Goal: Task Accomplishment & Management: Use online tool/utility

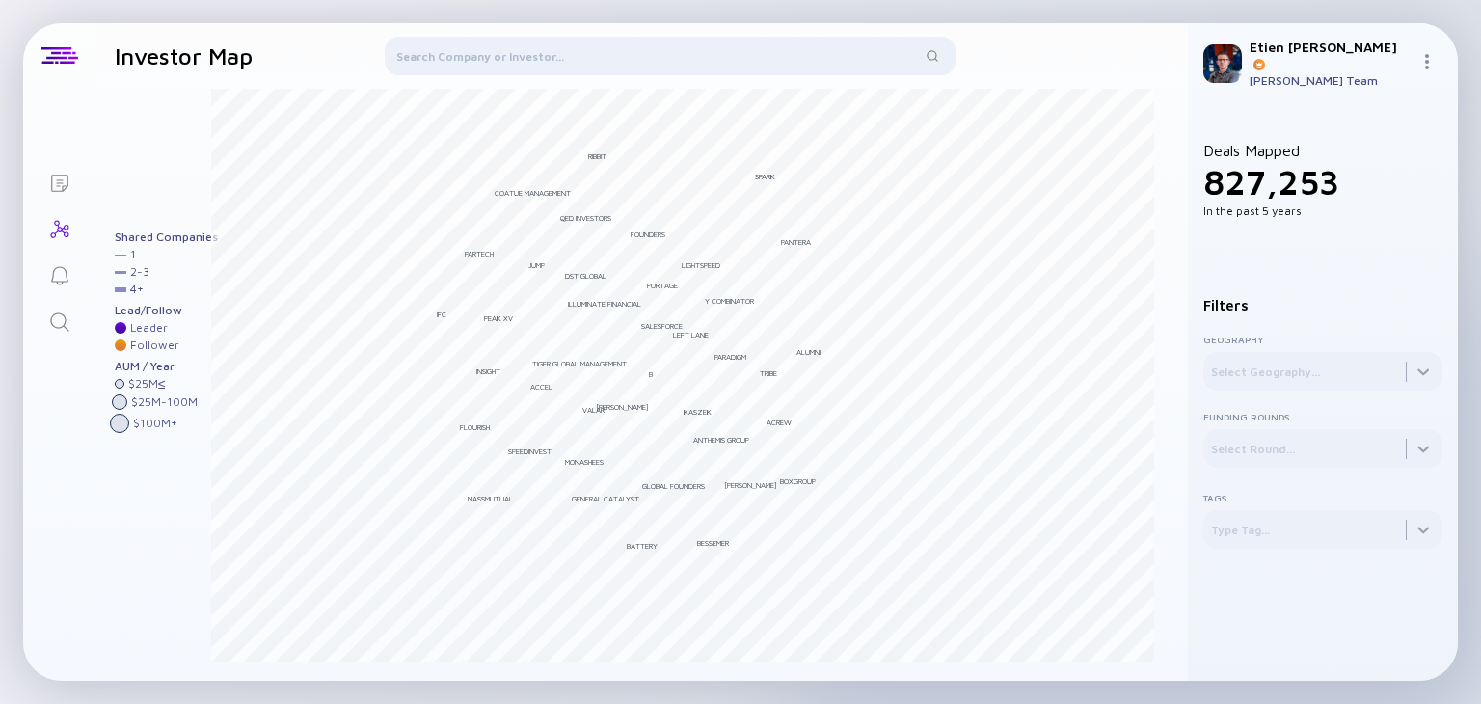
click at [691, 60] on div at bounding box center [670, 60] width 571 height 46
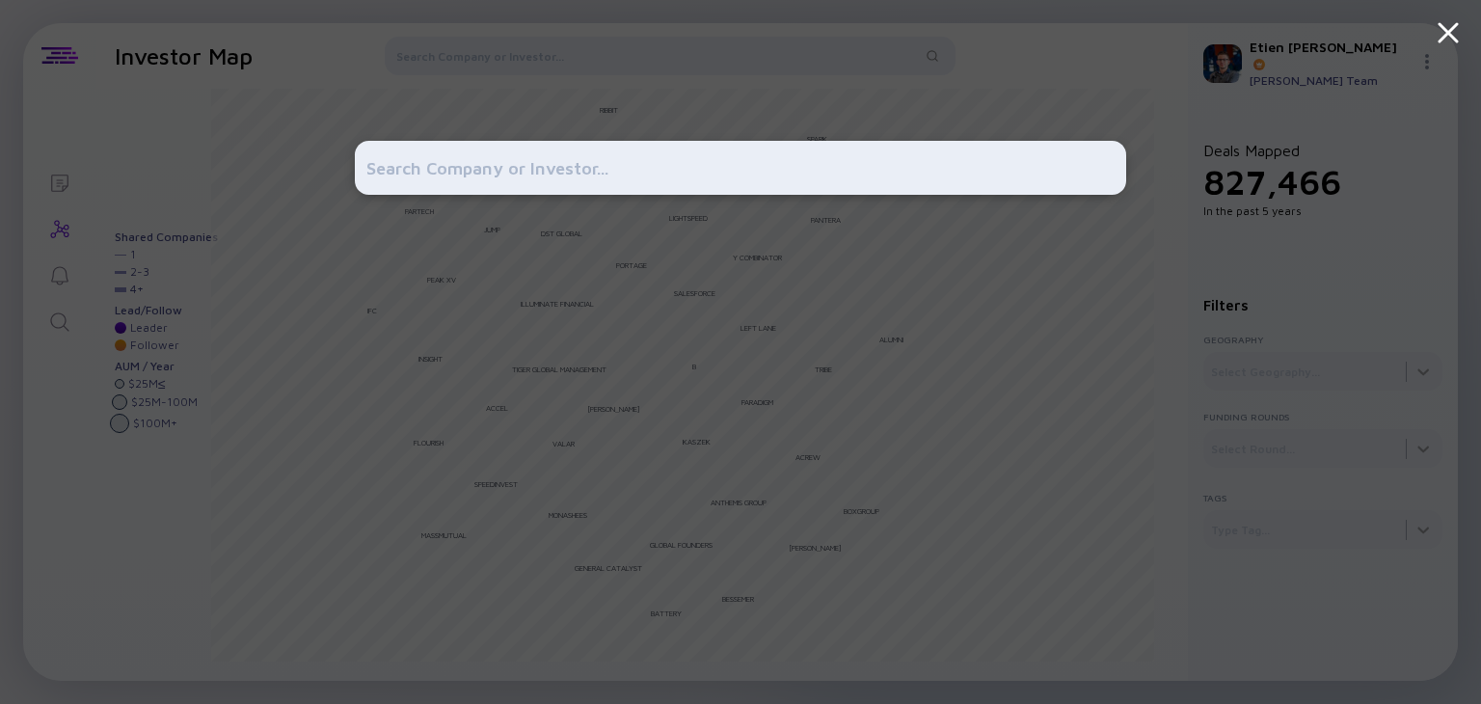
click at [688, 150] on input "text" at bounding box center [740, 167] width 748 height 35
click at [668, 167] on input "text" at bounding box center [740, 167] width 748 height 35
click at [1453, 36] on icon at bounding box center [1448, 32] width 35 height 35
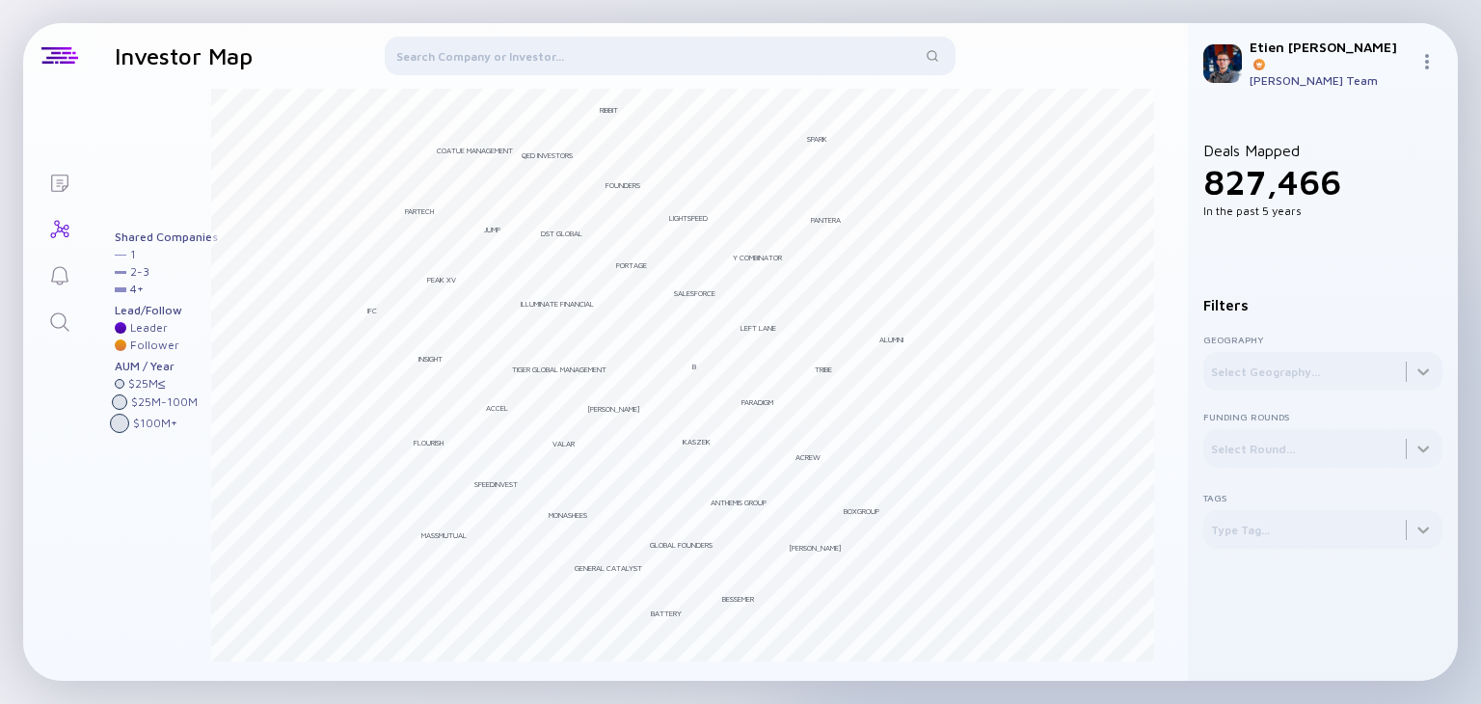
click at [557, 71] on div at bounding box center [670, 60] width 571 height 46
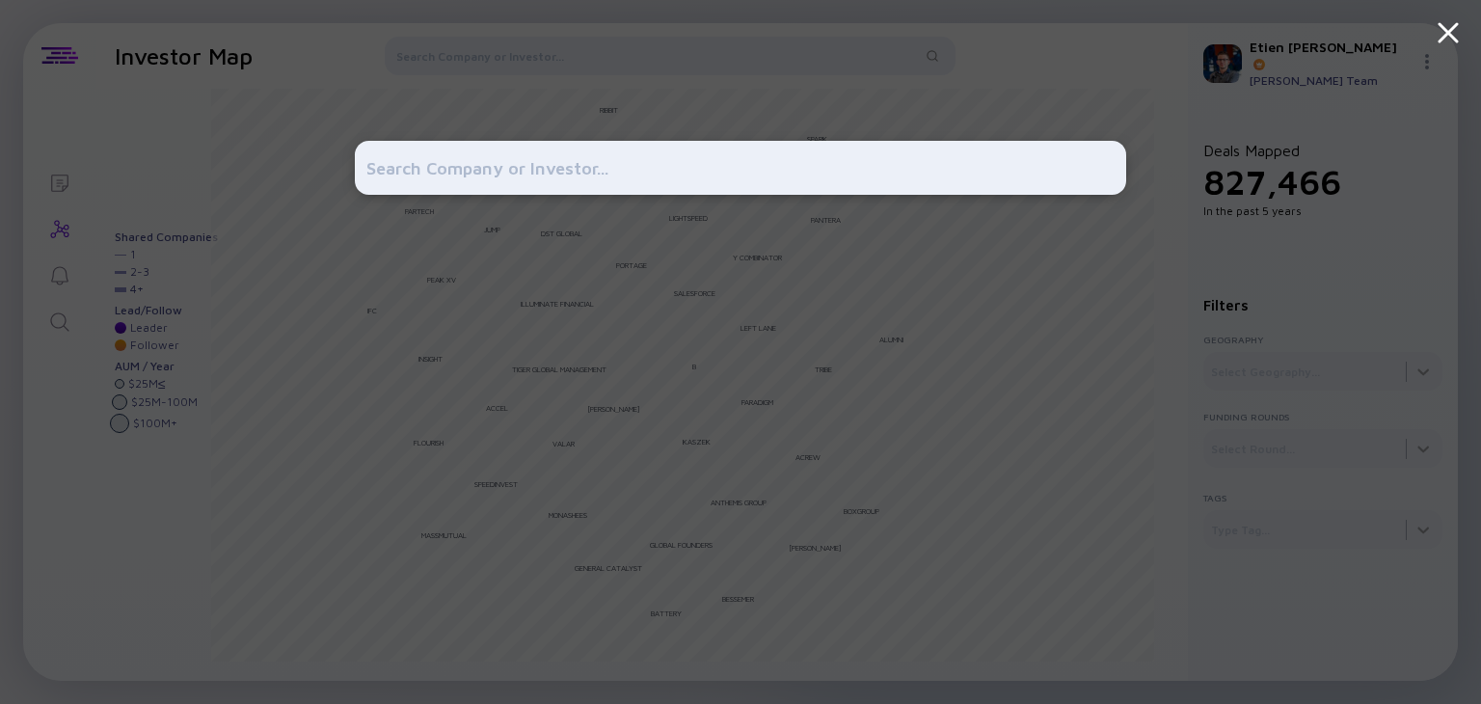
click at [539, 55] on div at bounding box center [740, 352] width 771 height 704
click at [482, 163] on input "text" at bounding box center [740, 167] width 748 height 35
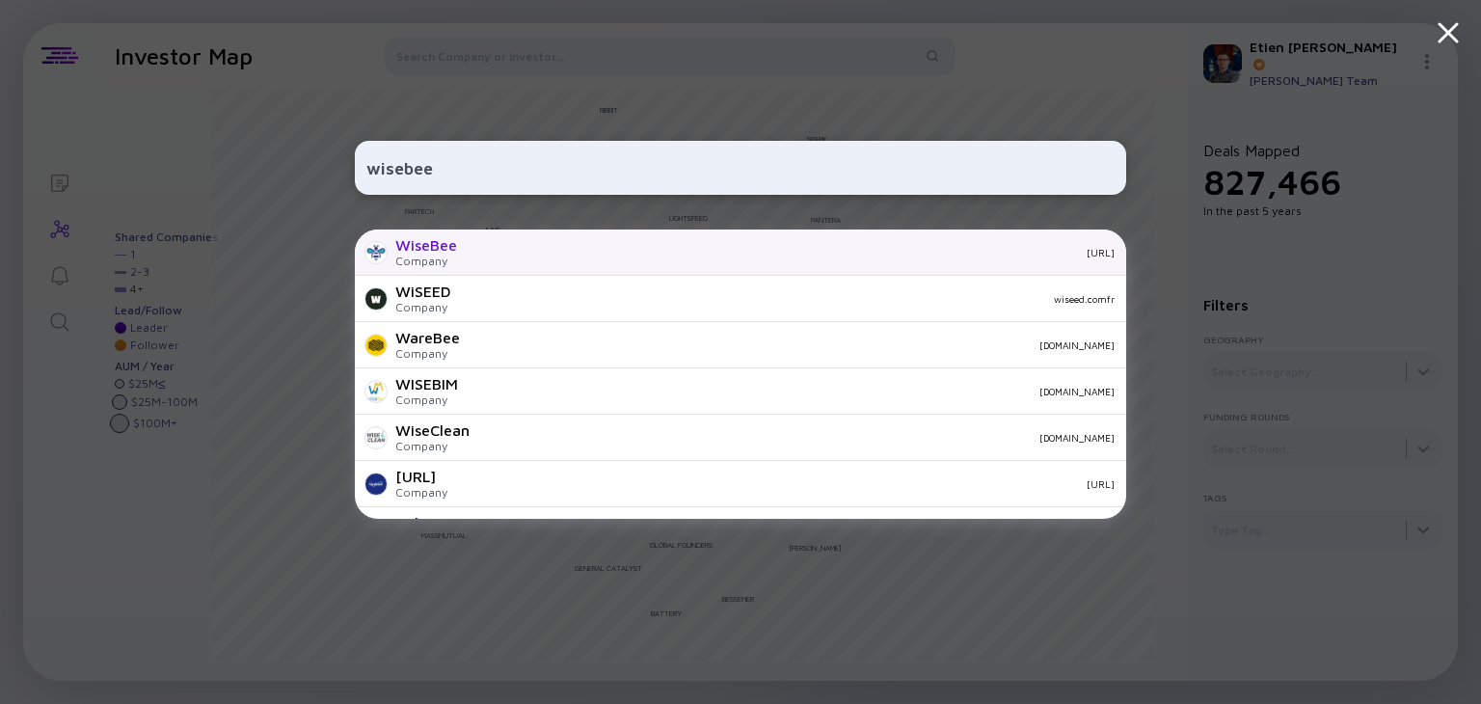
type input "wisebee"
click at [442, 247] on div "WiseBee" at bounding box center [426, 244] width 62 height 17
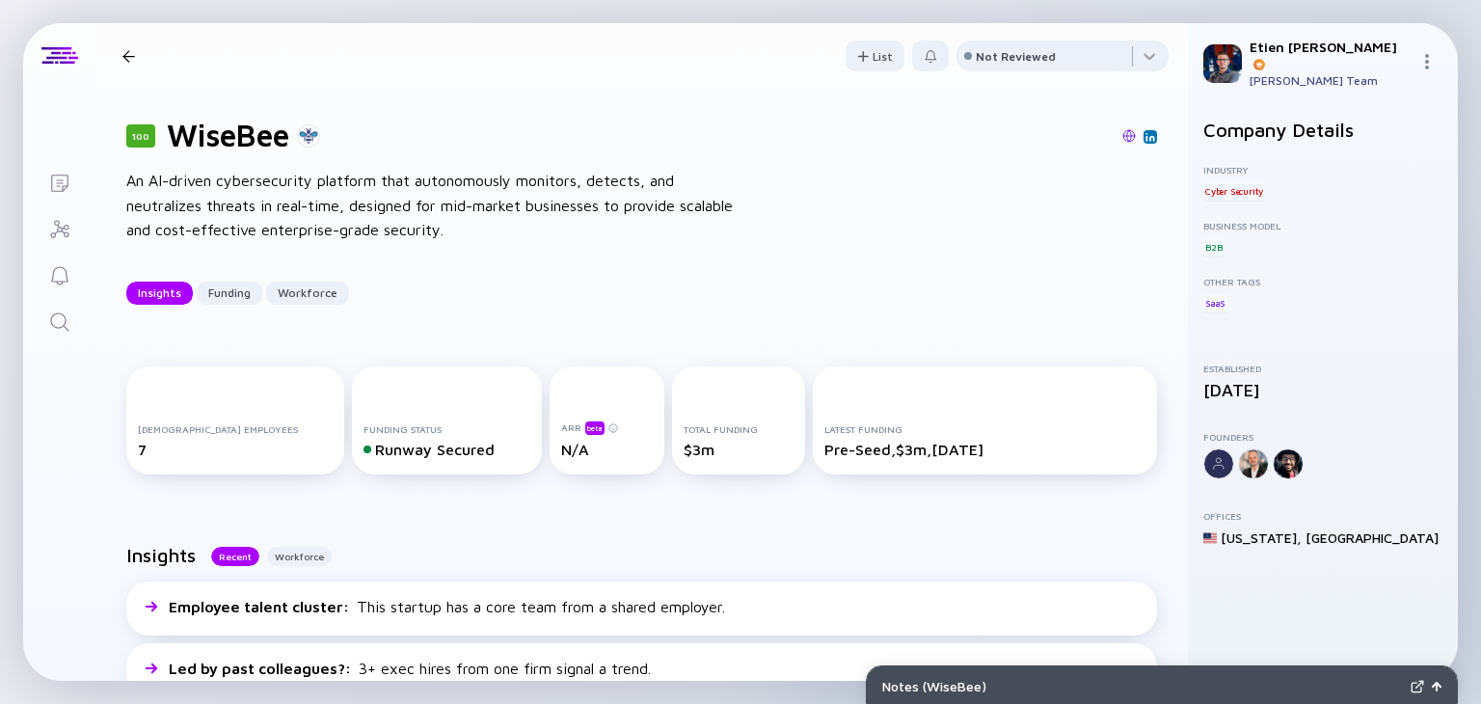
scroll to position [125, 0]
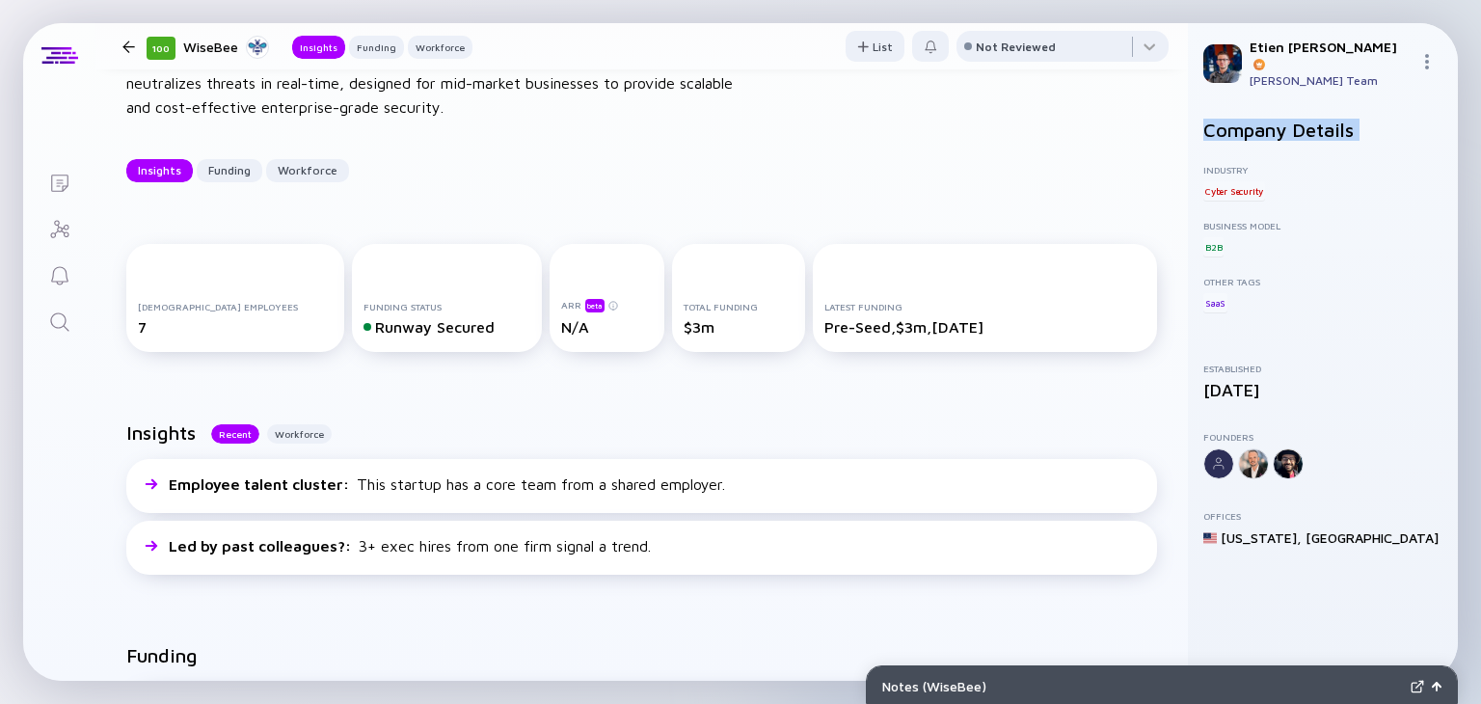
drag, startPoint x: 1188, startPoint y: 122, endPoint x: 1196, endPoint y: 159, distance: 37.4
click at [1196, 159] on div "Company Details Industry Cyber Security Business Model B2B Other Tags SaaS Esta…" at bounding box center [1323, 392] width 270 height 578
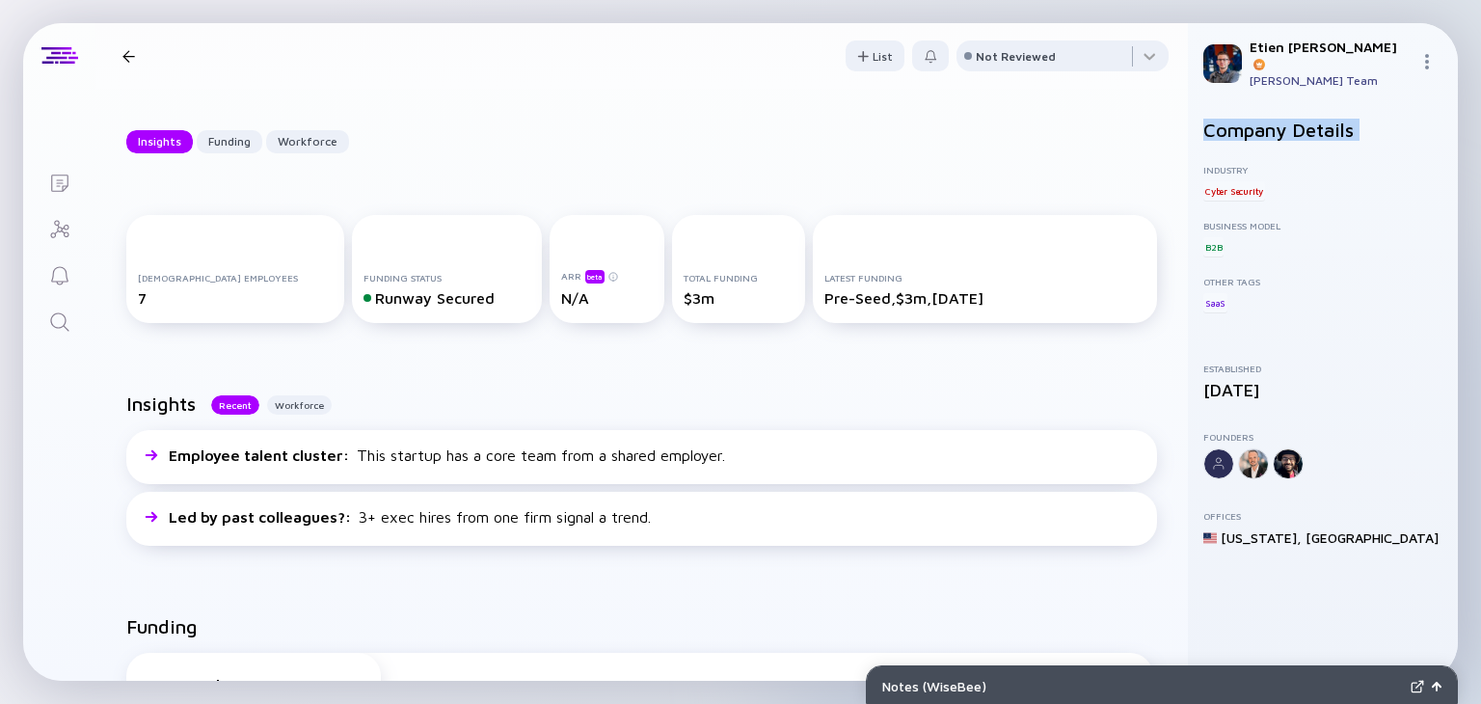
scroll to position [0, 0]
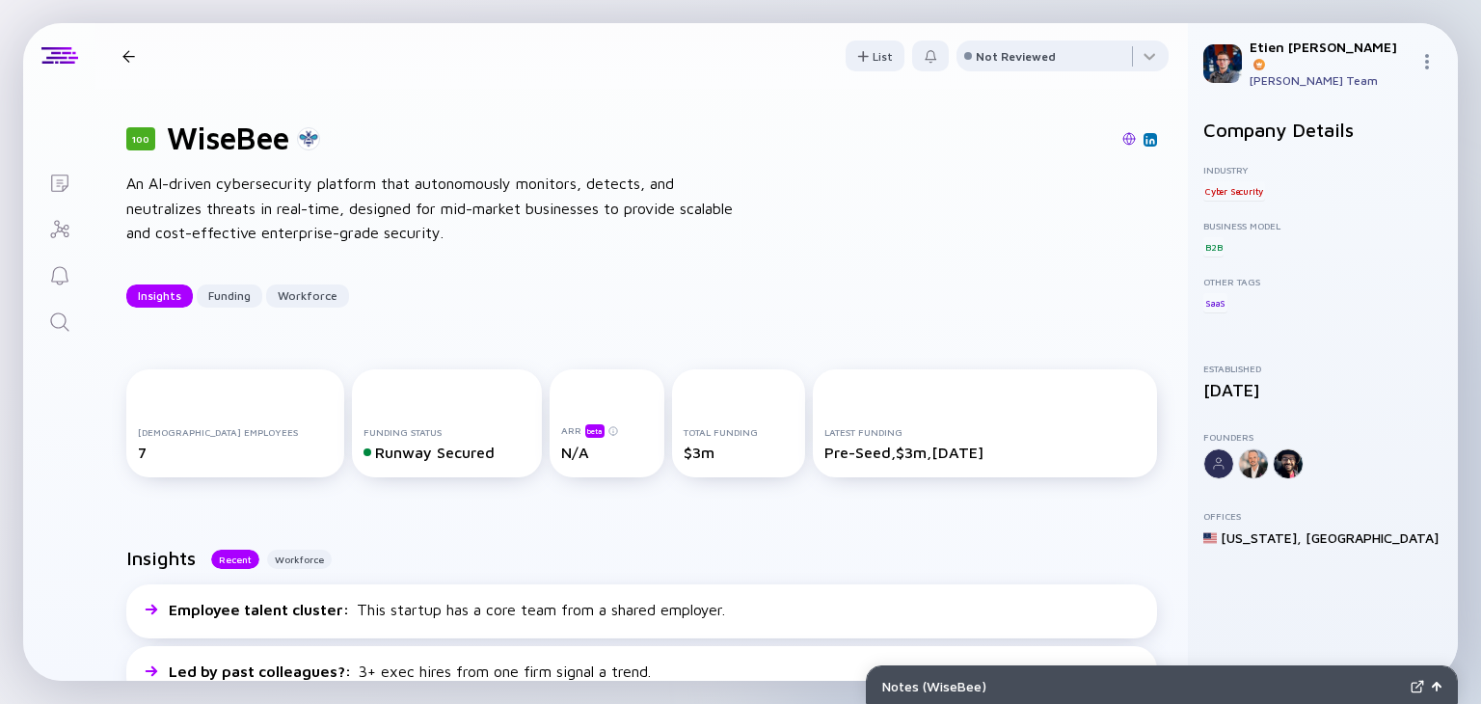
click at [122, 65] on div "100 WiseBee Insights Funding Workforce" at bounding box center [294, 56] width 358 height 26
click at [122, 59] on div at bounding box center [128, 56] width 13 height 13
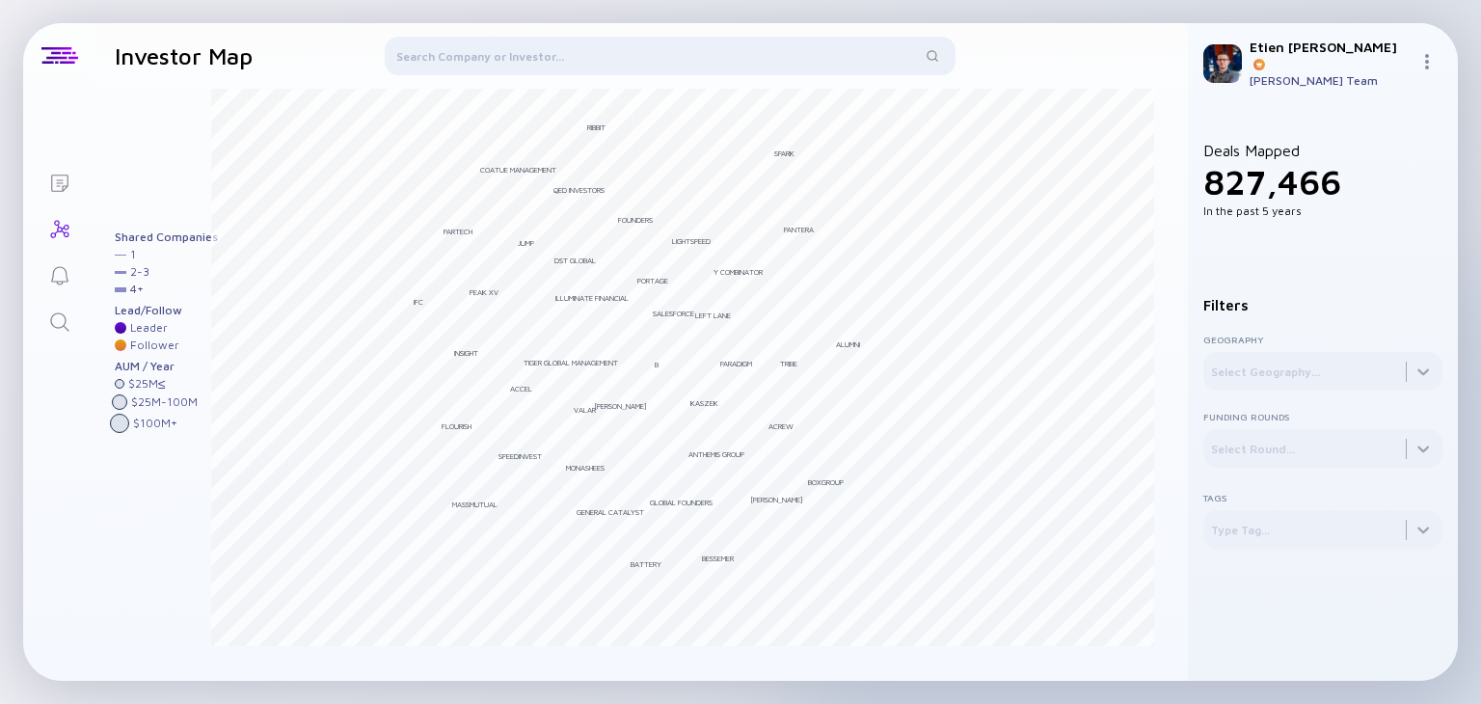
click at [45, 180] on link "Lists" at bounding box center [59, 181] width 72 height 46
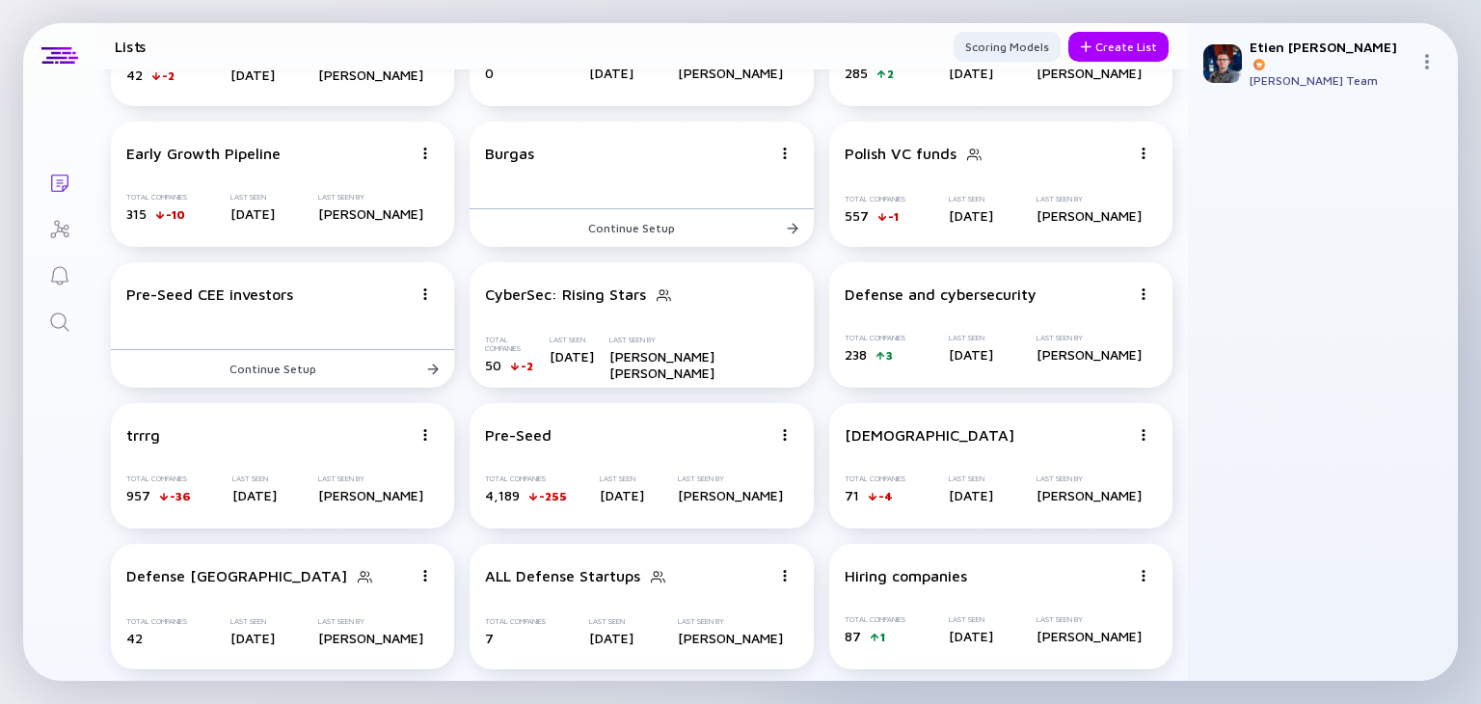
scroll to position [539, 0]
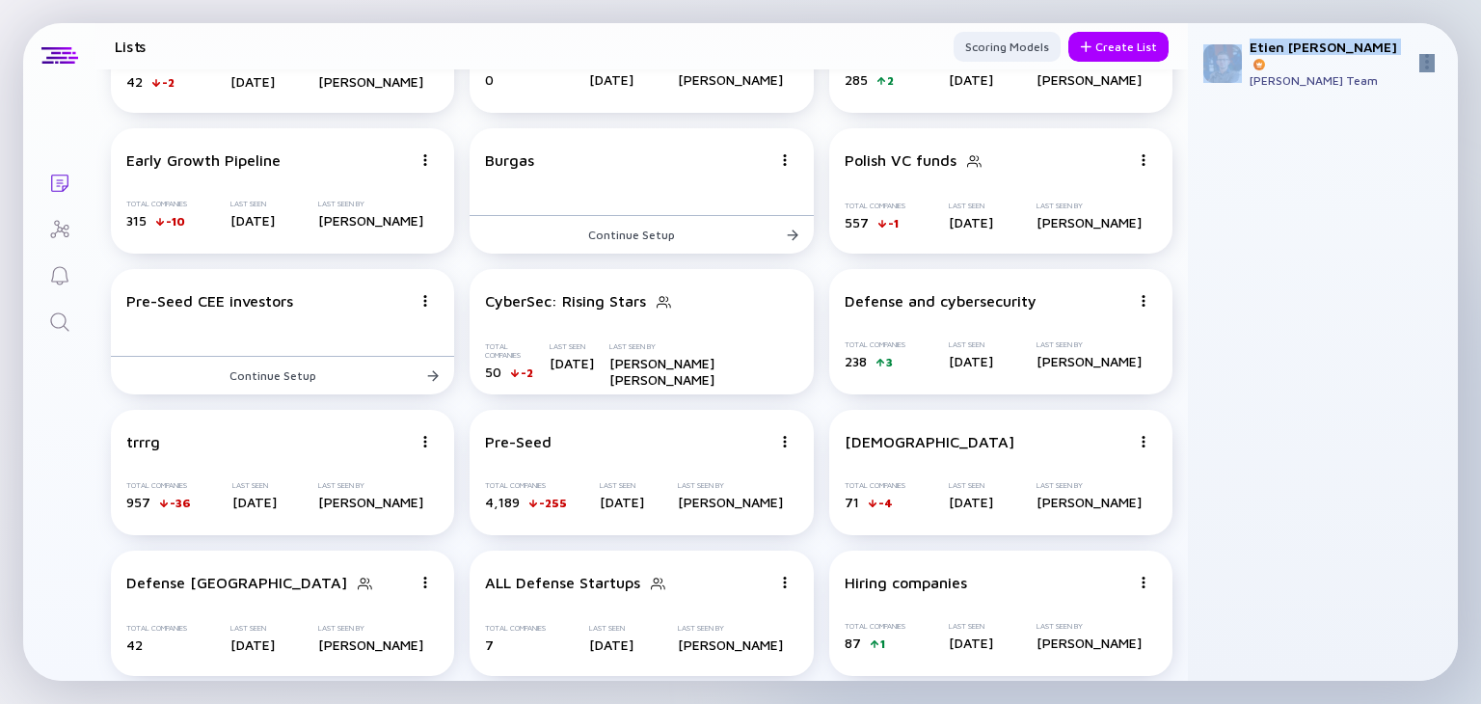
drag, startPoint x: 1215, startPoint y: 501, endPoint x: 1179, endPoint y: 429, distance: 79.8
click at [1179, 429] on div "Lists Lists Scoring Models Create List Romanian startups Total Companies 420 1 …" at bounding box center [740, 352] width 1435 height 658
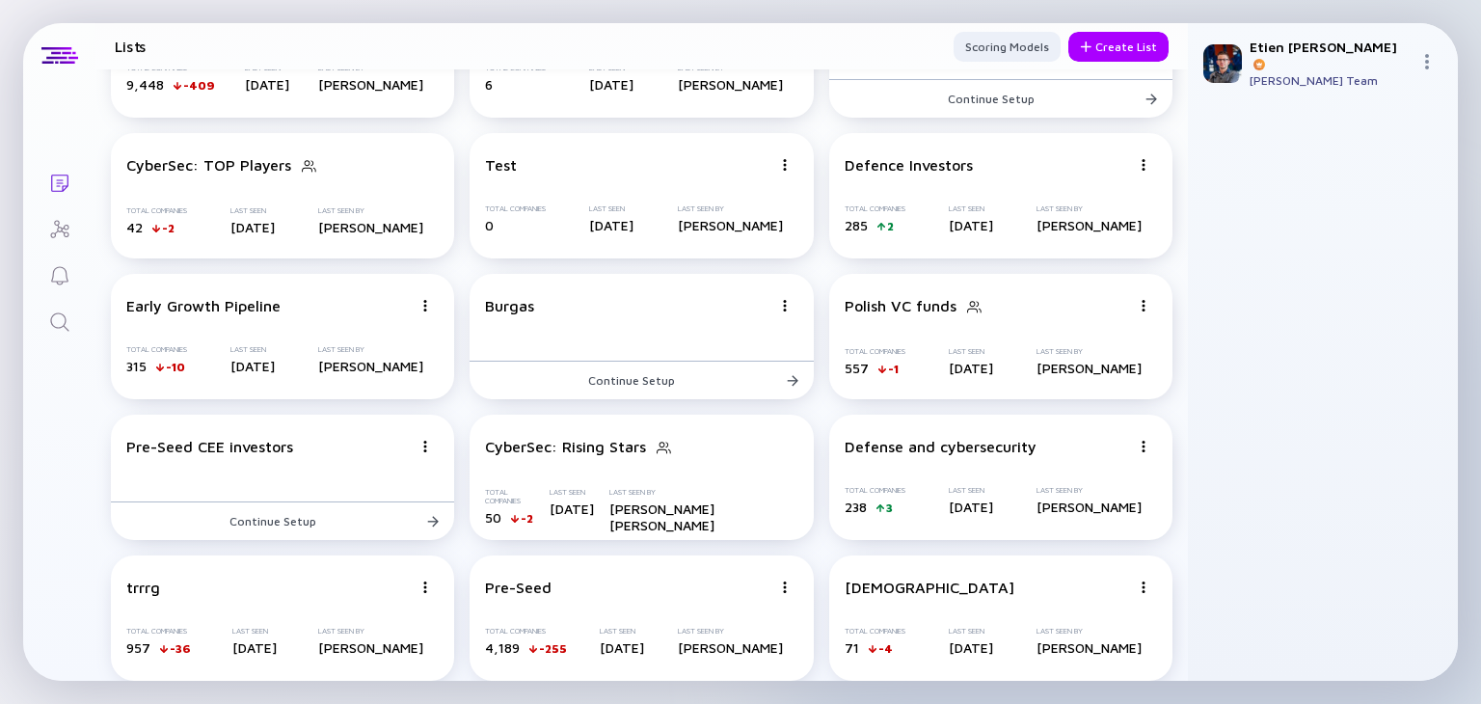
scroll to position [386, 0]
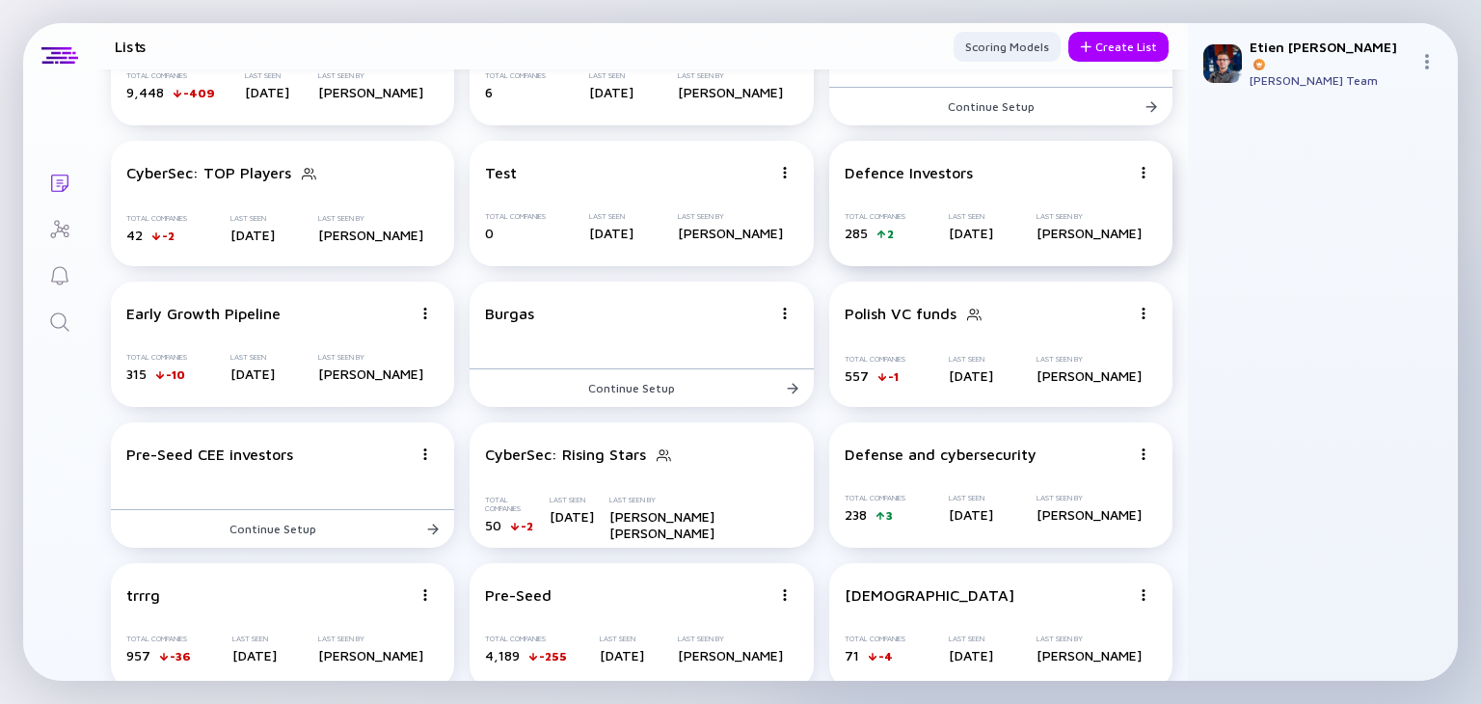
drag, startPoint x: 1164, startPoint y: 283, endPoint x: 1154, endPoint y: 155, distance: 127.7
click at [1154, 155] on div "Romanian startups Total Companies 420 1 Last Seen [DATE] Last Seen By [PERSON_N…" at bounding box center [641, 414] width 1093 height 1423
click at [1157, 41] on header "Lists Scoring Models Create List" at bounding box center [641, 46] width 1093 height 46
click at [1139, 43] on div "Create List" at bounding box center [1119, 47] width 100 height 30
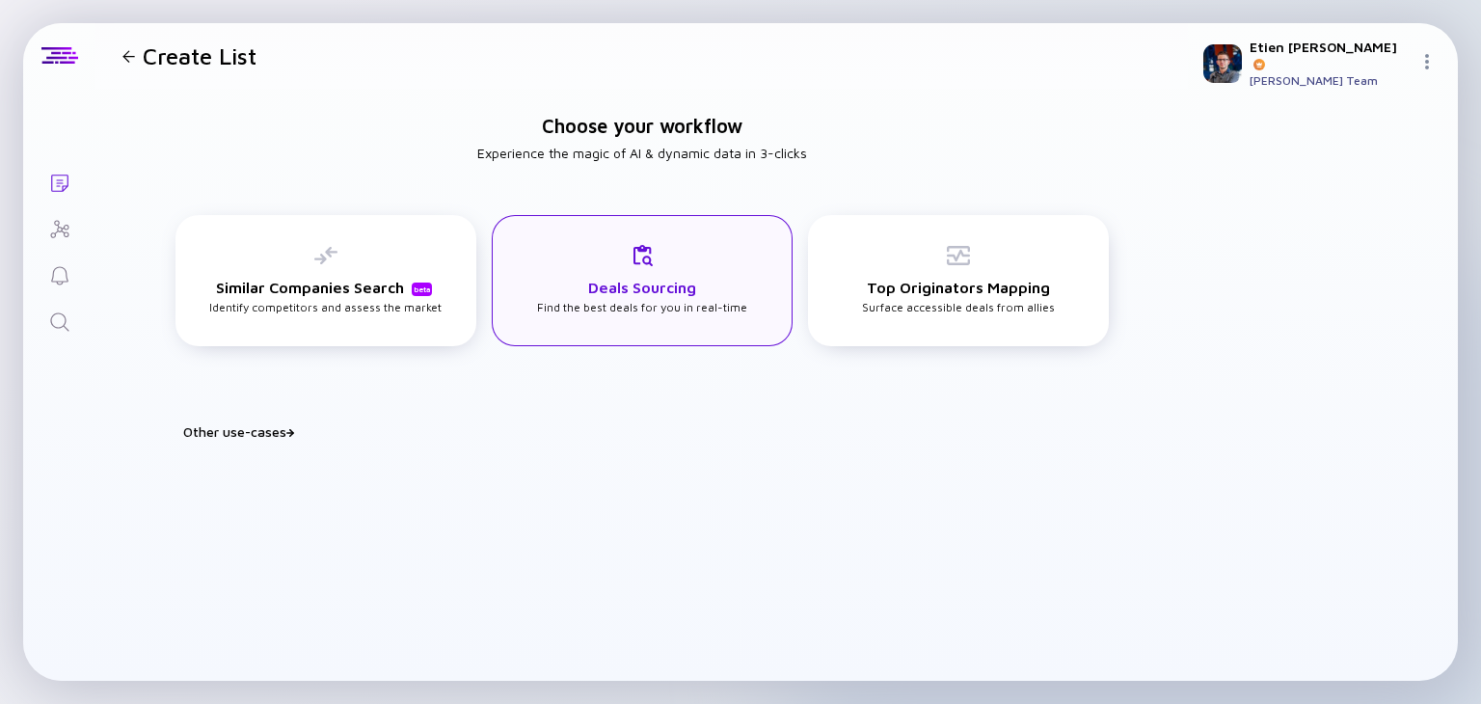
click at [611, 298] on div "Deals Sourcing Find the best deals for you in real-time" at bounding box center [642, 279] width 210 height 70
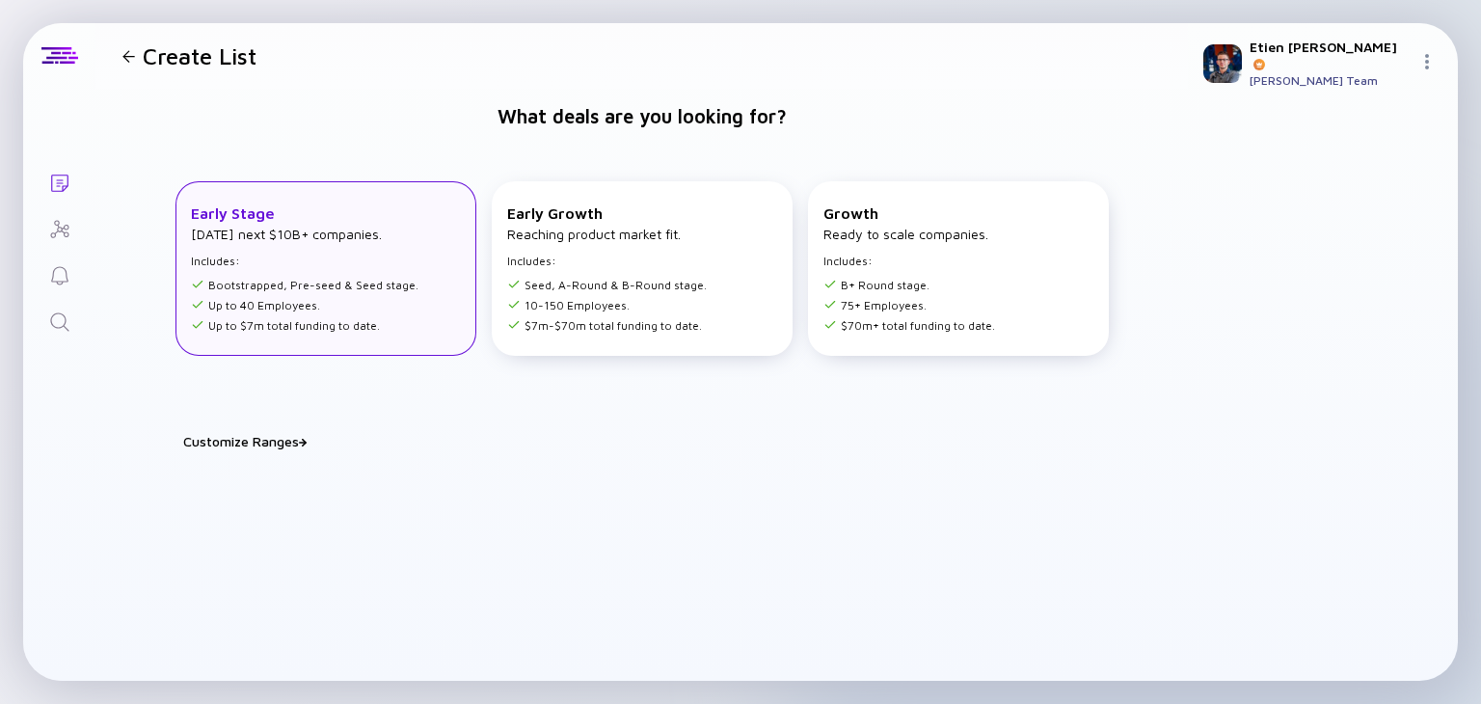
click at [329, 334] on div "Early Stage [DATE] next $10B+ companies. Includes: Bootstrapped, Pre-seed & See…" at bounding box center [326, 268] width 301 height 175
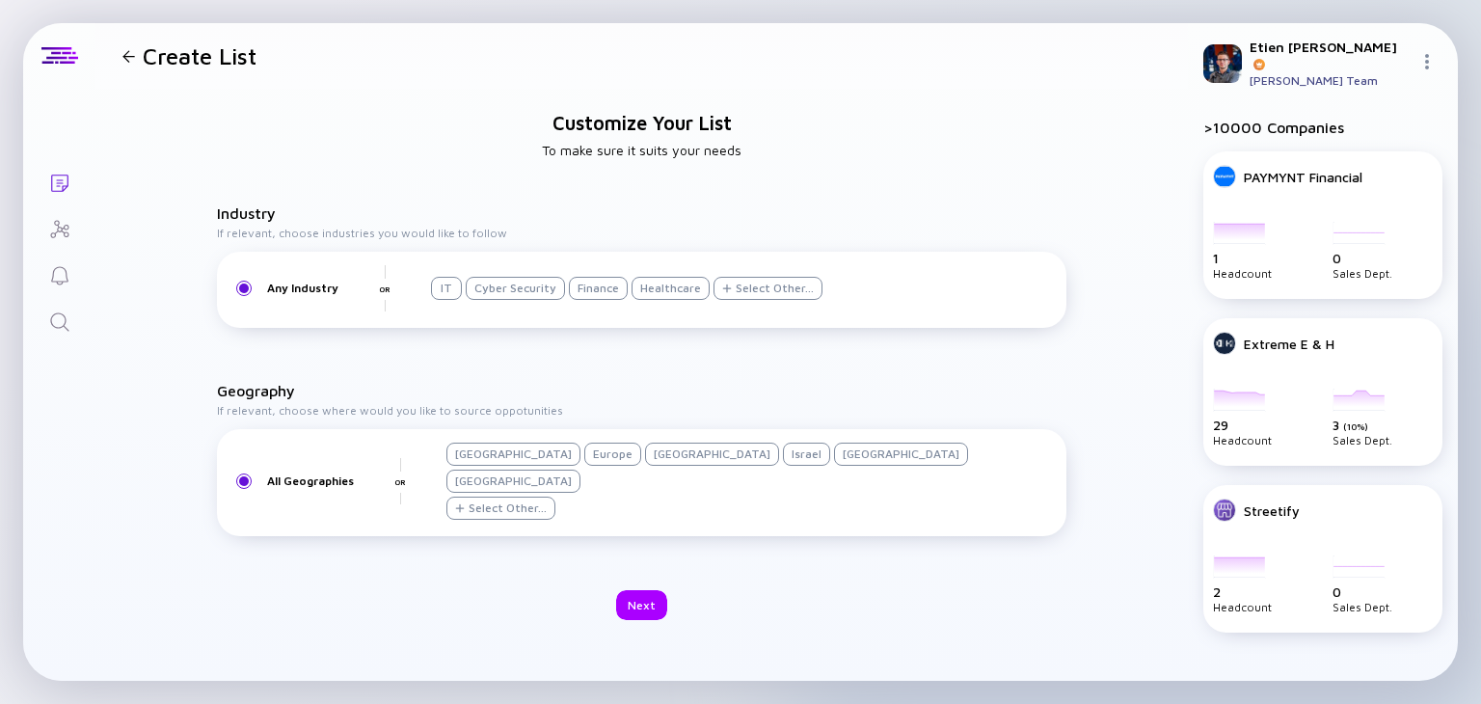
click at [547, 501] on div "Select Other..." at bounding box center [508, 508] width 78 height 14
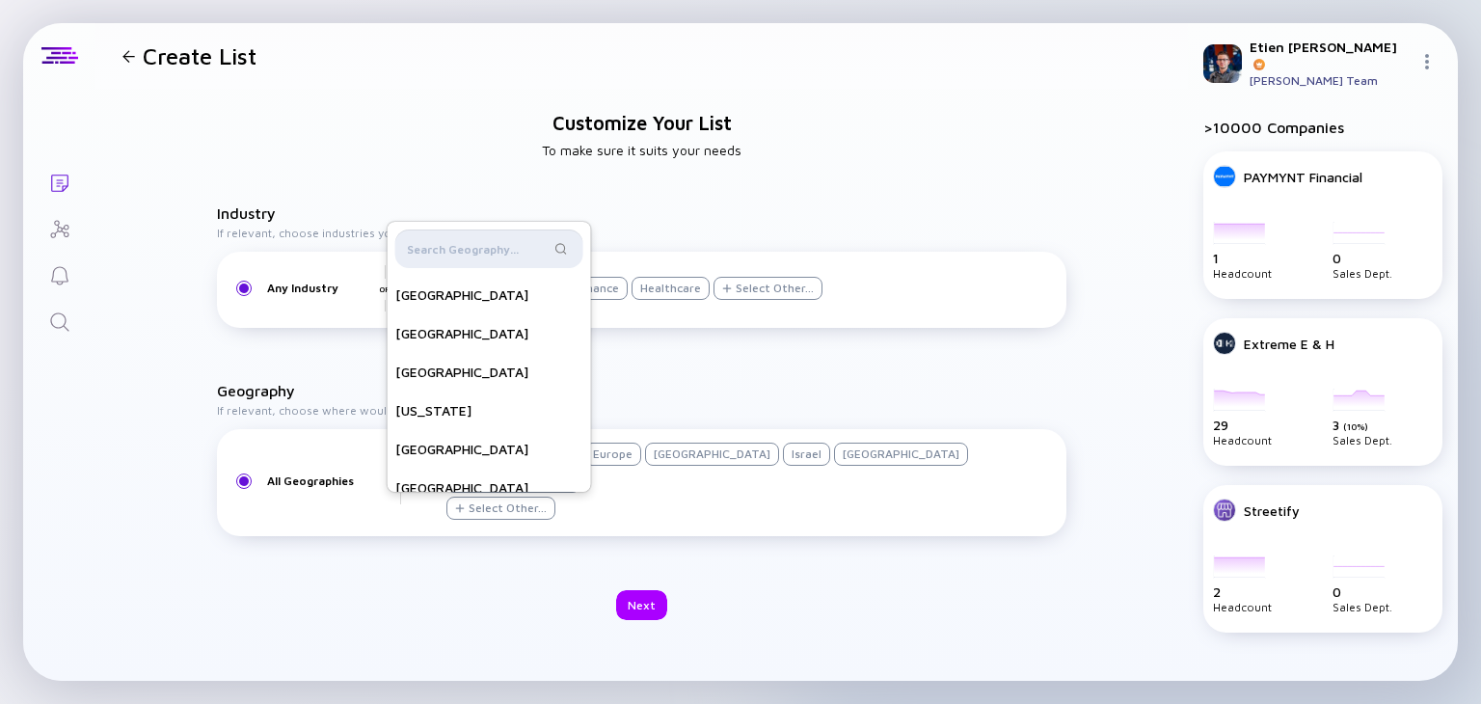
click at [550, 239] on input "text" at bounding box center [478, 248] width 143 height 19
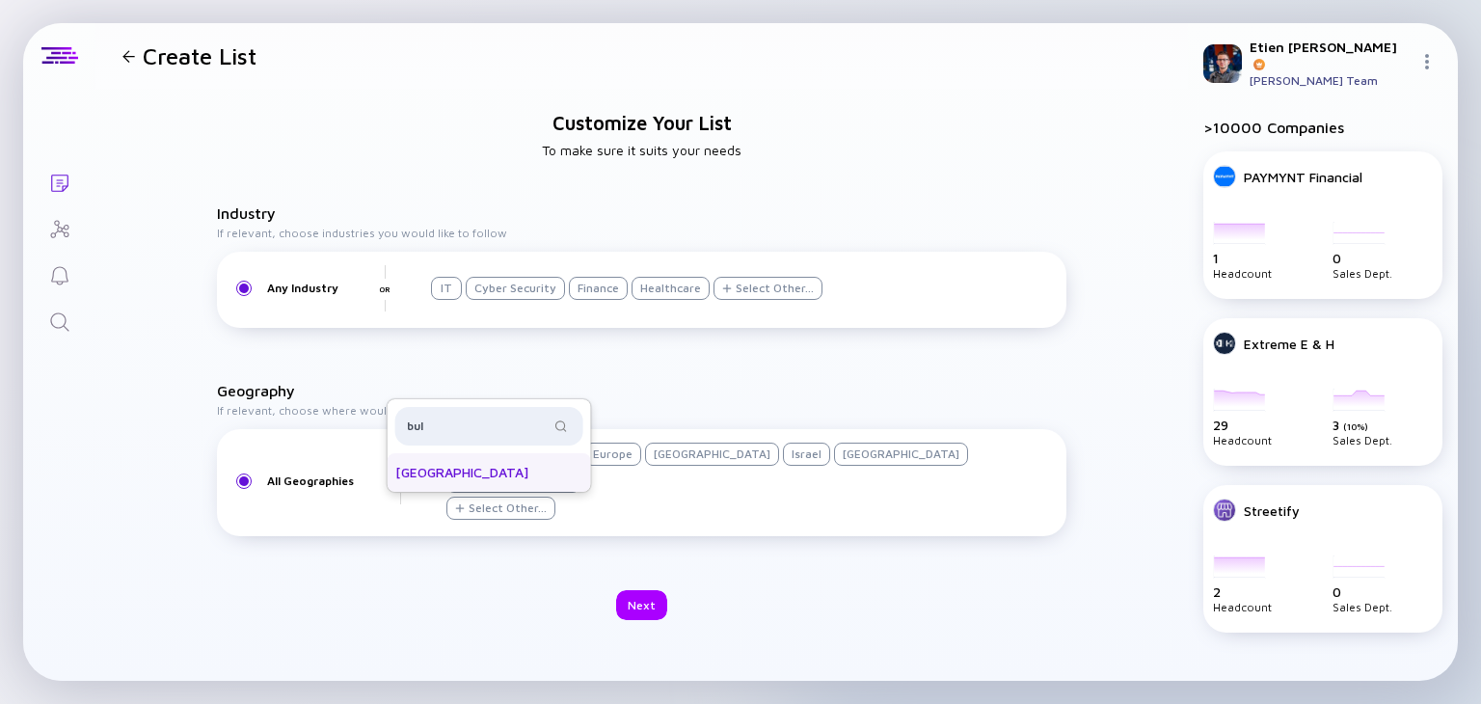
click at [591, 453] on div "[GEOGRAPHIC_DATA]" at bounding box center [489, 472] width 203 height 39
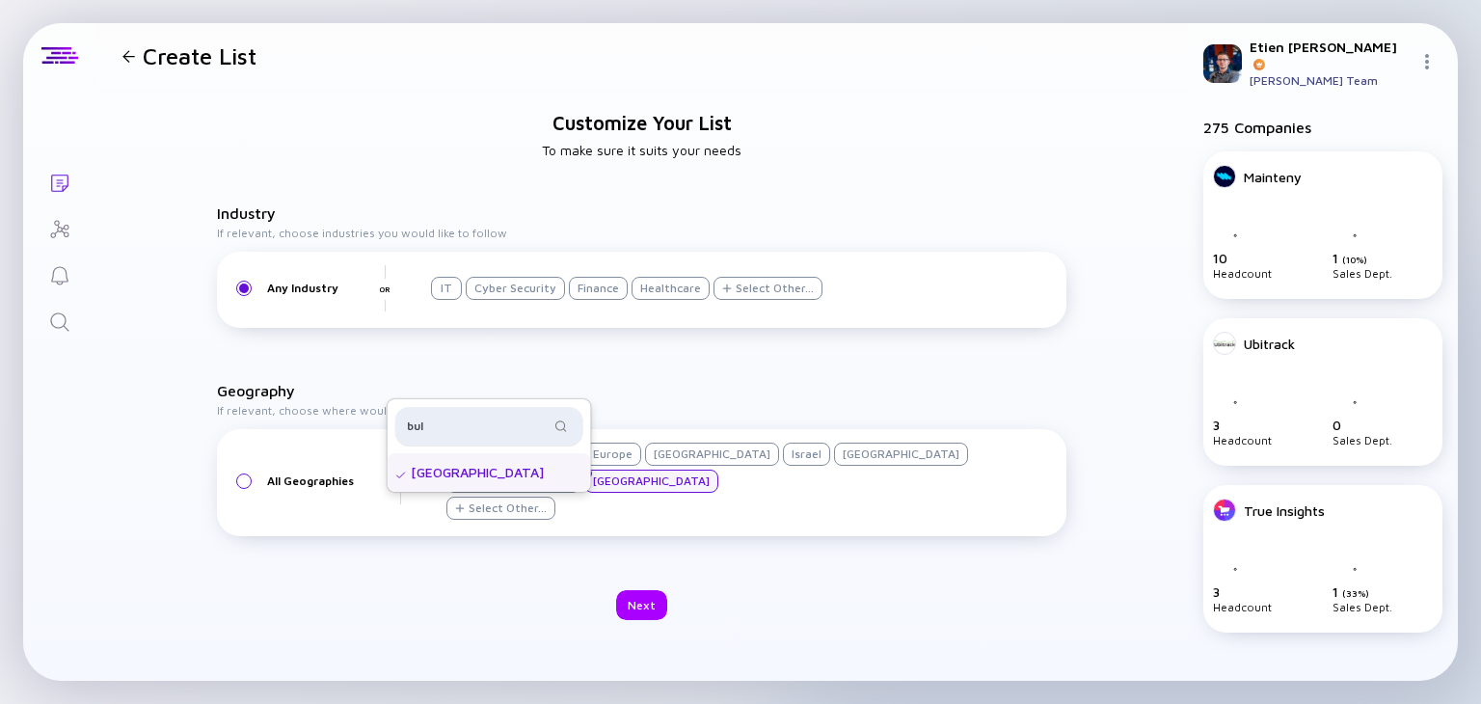
click at [583, 407] on div "bul" at bounding box center [489, 426] width 188 height 39
click at [550, 417] on input "bul" at bounding box center [478, 426] width 143 height 19
click at [591, 453] on div "[GEOGRAPHIC_DATA]" at bounding box center [489, 472] width 203 height 39
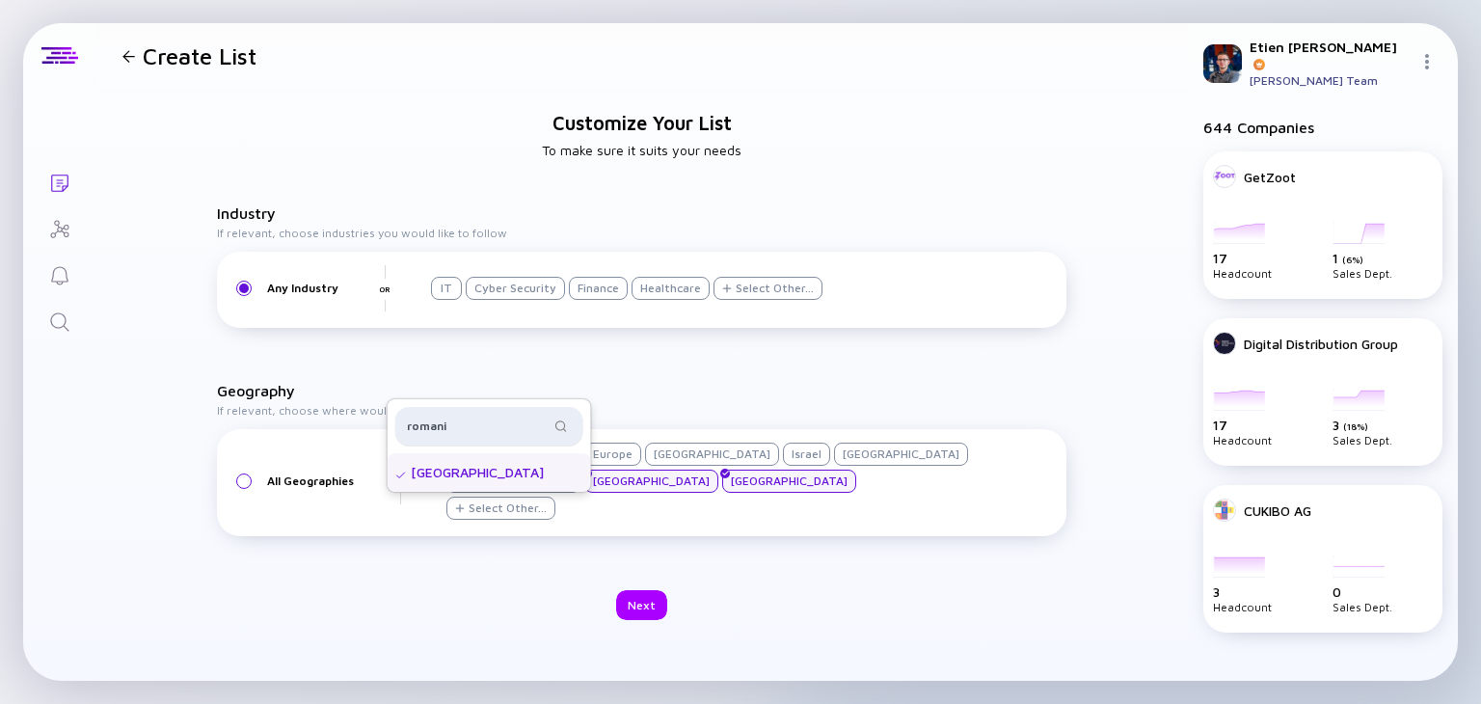
click at [502, 407] on div "romani" at bounding box center [489, 426] width 188 height 39
click at [491, 417] on input "romani" at bounding box center [478, 426] width 143 height 19
click at [469, 463] on div "[GEOGRAPHIC_DATA]" at bounding box center [489, 472] width 203 height 39
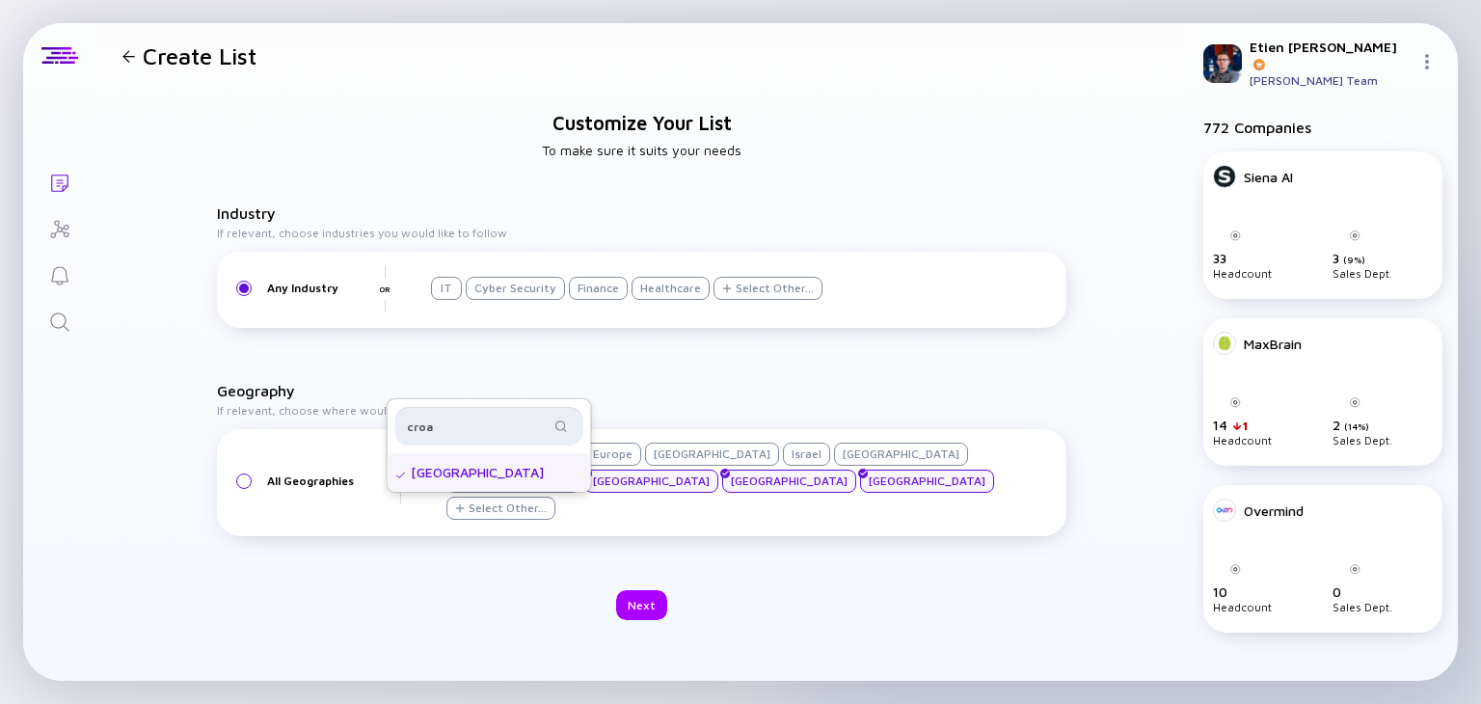
click at [478, 419] on input "croa" at bounding box center [478, 426] width 143 height 19
click at [466, 476] on div "[GEOGRAPHIC_DATA]" at bounding box center [489, 472] width 203 height 39
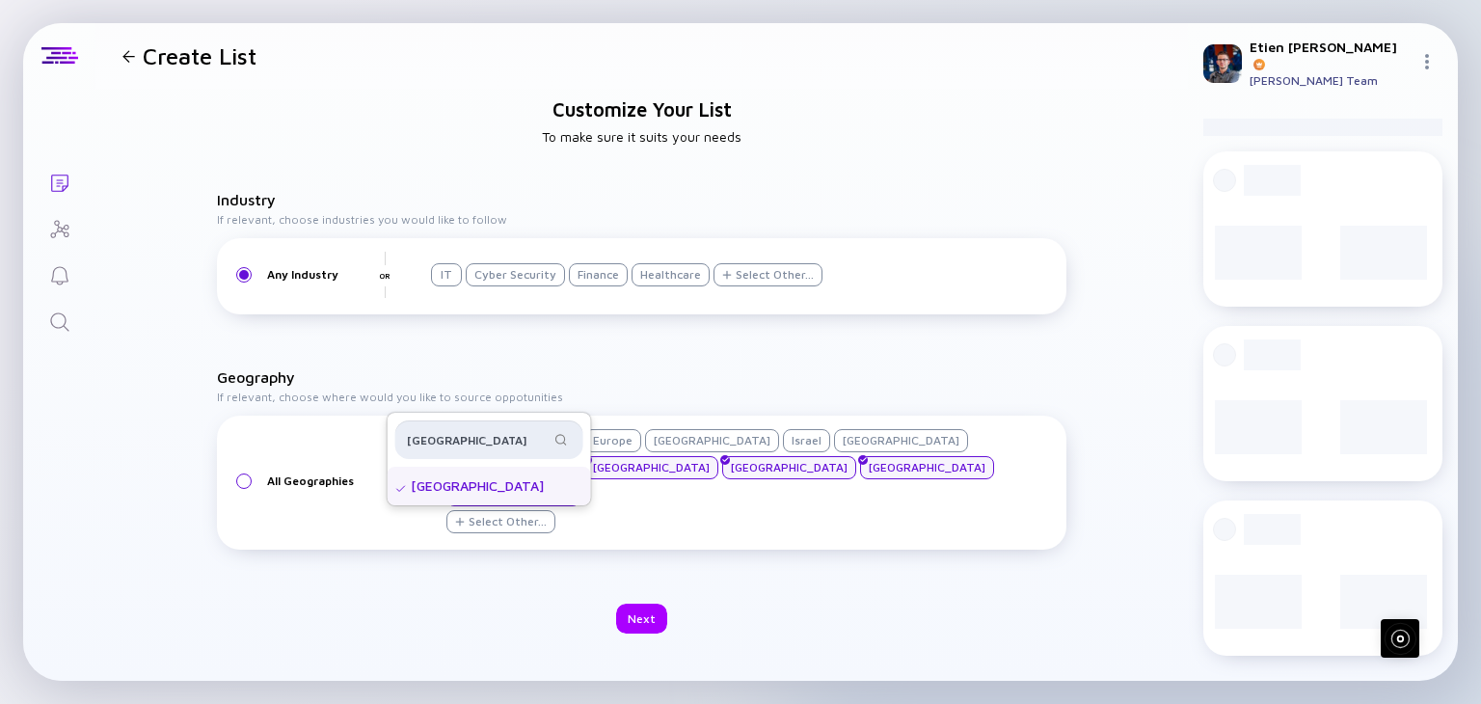
click at [464, 430] on input "[GEOGRAPHIC_DATA]" at bounding box center [478, 439] width 143 height 19
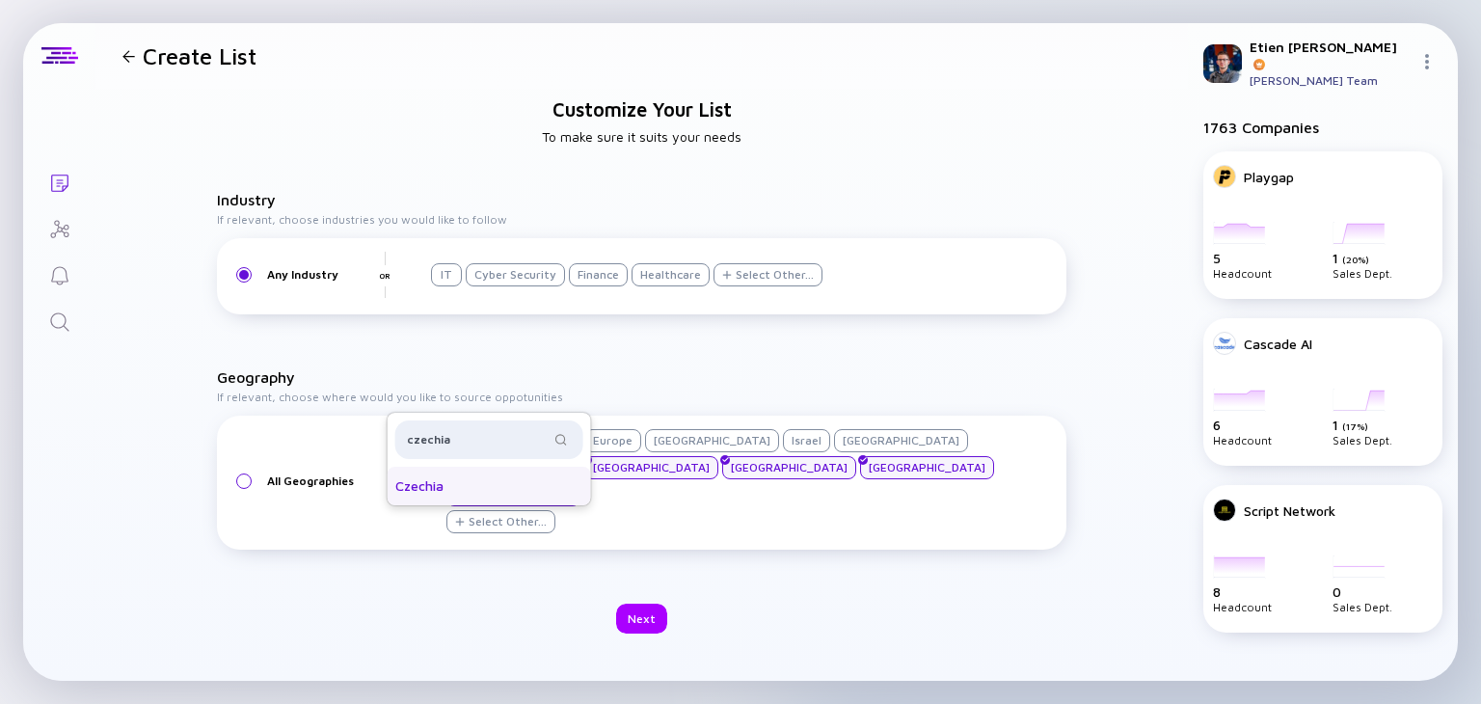
click at [459, 467] on div "Czechia" at bounding box center [489, 486] width 203 height 39
click at [488, 430] on input "czechia" at bounding box center [478, 439] width 143 height 19
click at [472, 467] on div "[GEOGRAPHIC_DATA]" at bounding box center [489, 486] width 203 height 39
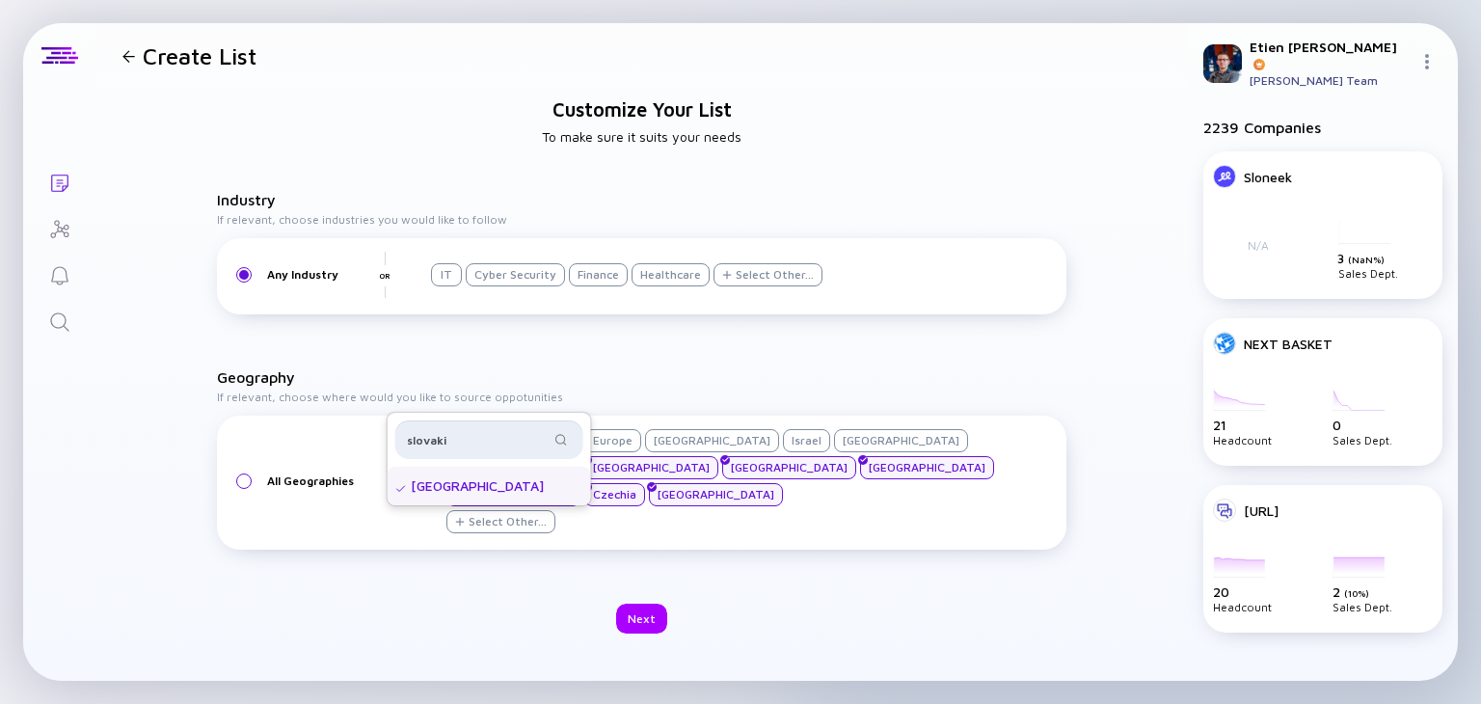
click at [447, 430] on input "slovaki" at bounding box center [478, 439] width 143 height 19
type input "hung"
click at [452, 479] on div "[GEOGRAPHIC_DATA]" at bounding box center [489, 486] width 203 height 39
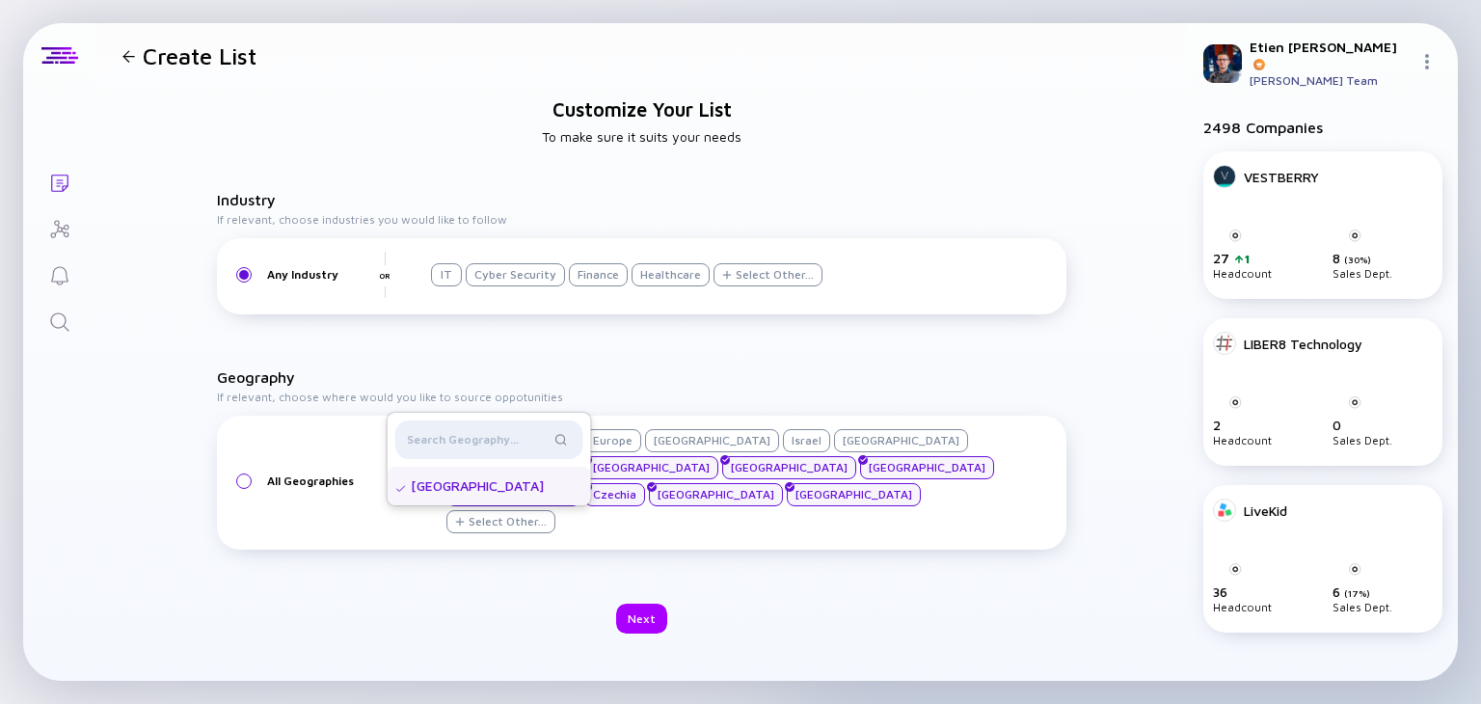
click at [737, 594] on div "Customize Your List To make sure it suits your needs Industry If relevant, choo…" at bounding box center [641, 366] width 1093 height 554
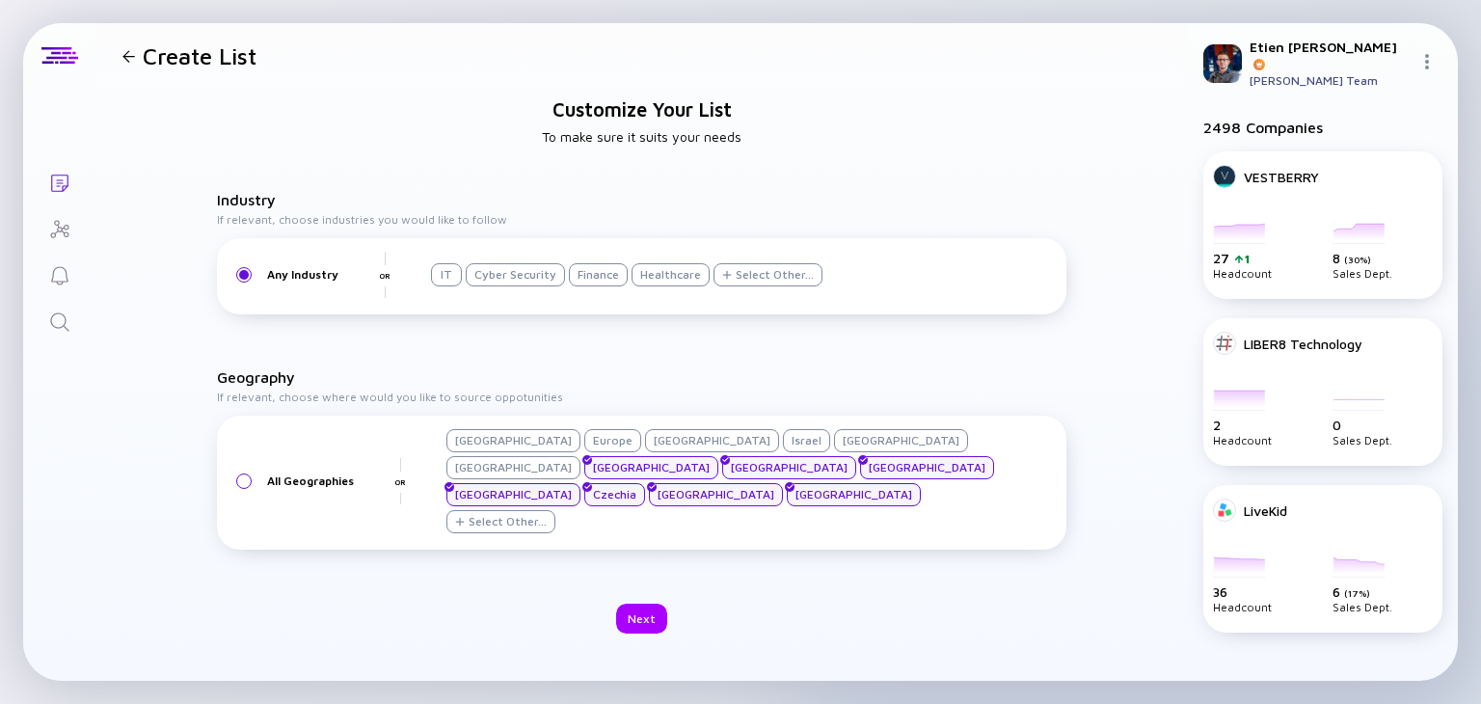
click at [666, 607] on div "Customize Your List To make sure it suits your needs Industry If relevant, choo…" at bounding box center [641, 366] width 1093 height 554
click at [647, 604] on div "Next" at bounding box center [641, 619] width 51 height 30
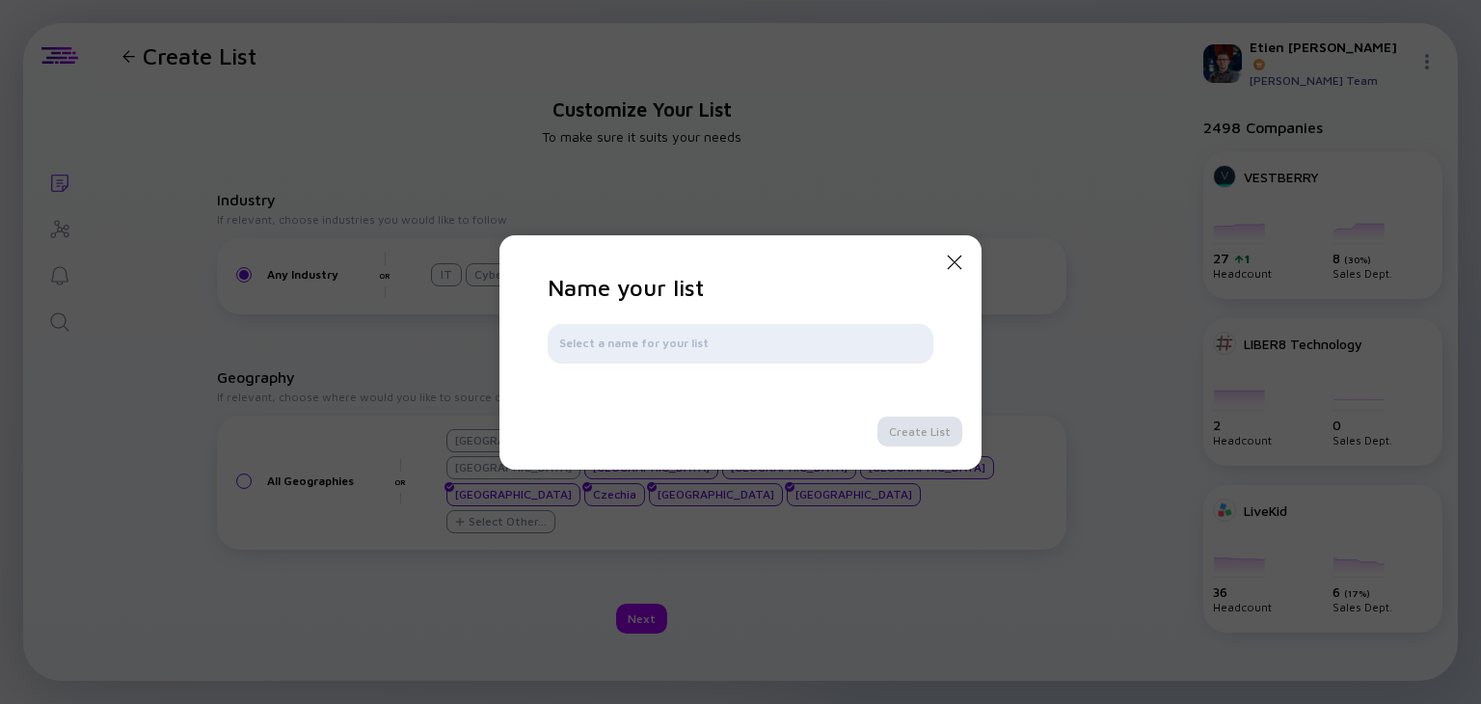
click at [694, 341] on input "text" at bounding box center [740, 343] width 363 height 19
type input "Future Unicorns"
click at [916, 415] on div "Name your list Future Unicorns Create List" at bounding box center [741, 360] width 386 height 173
click at [915, 418] on div "Create List" at bounding box center [920, 432] width 85 height 30
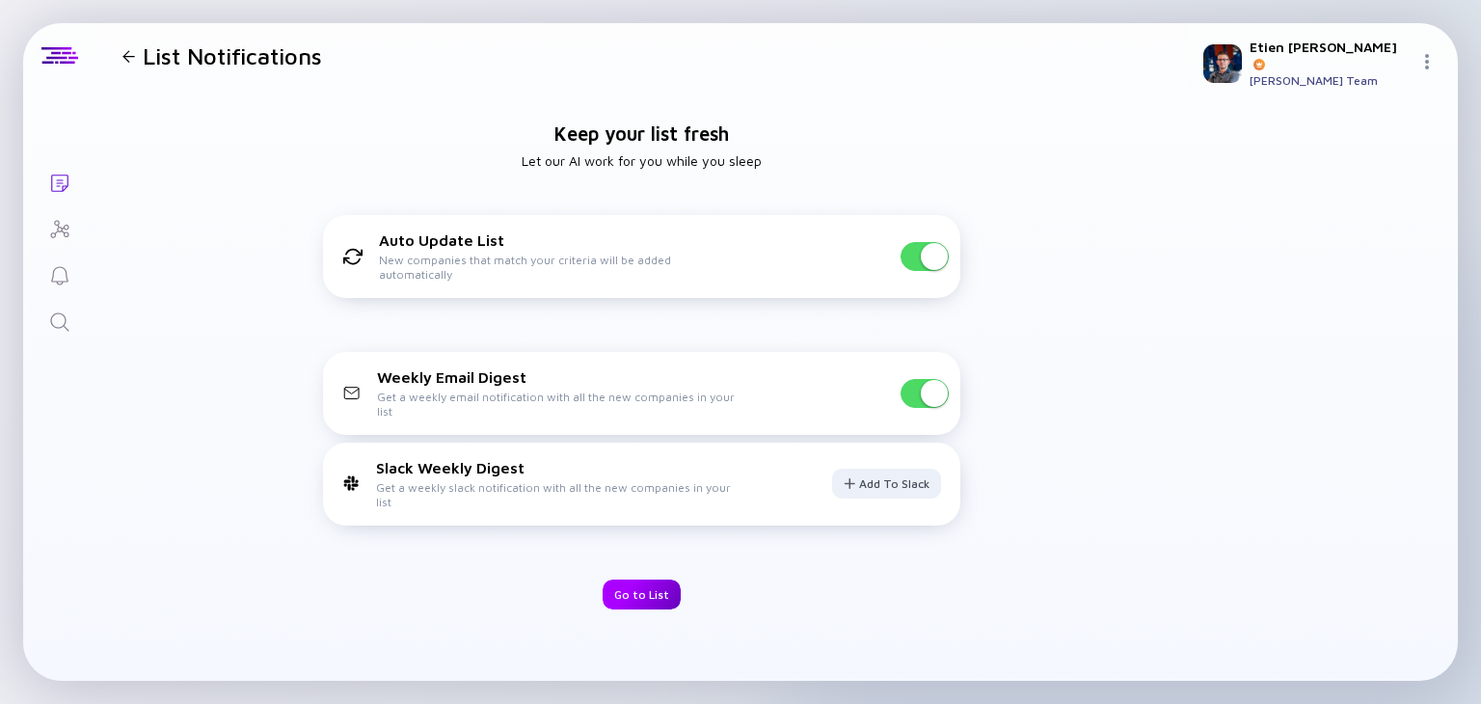
click at [650, 601] on div "Go to List" at bounding box center [642, 595] width 78 height 30
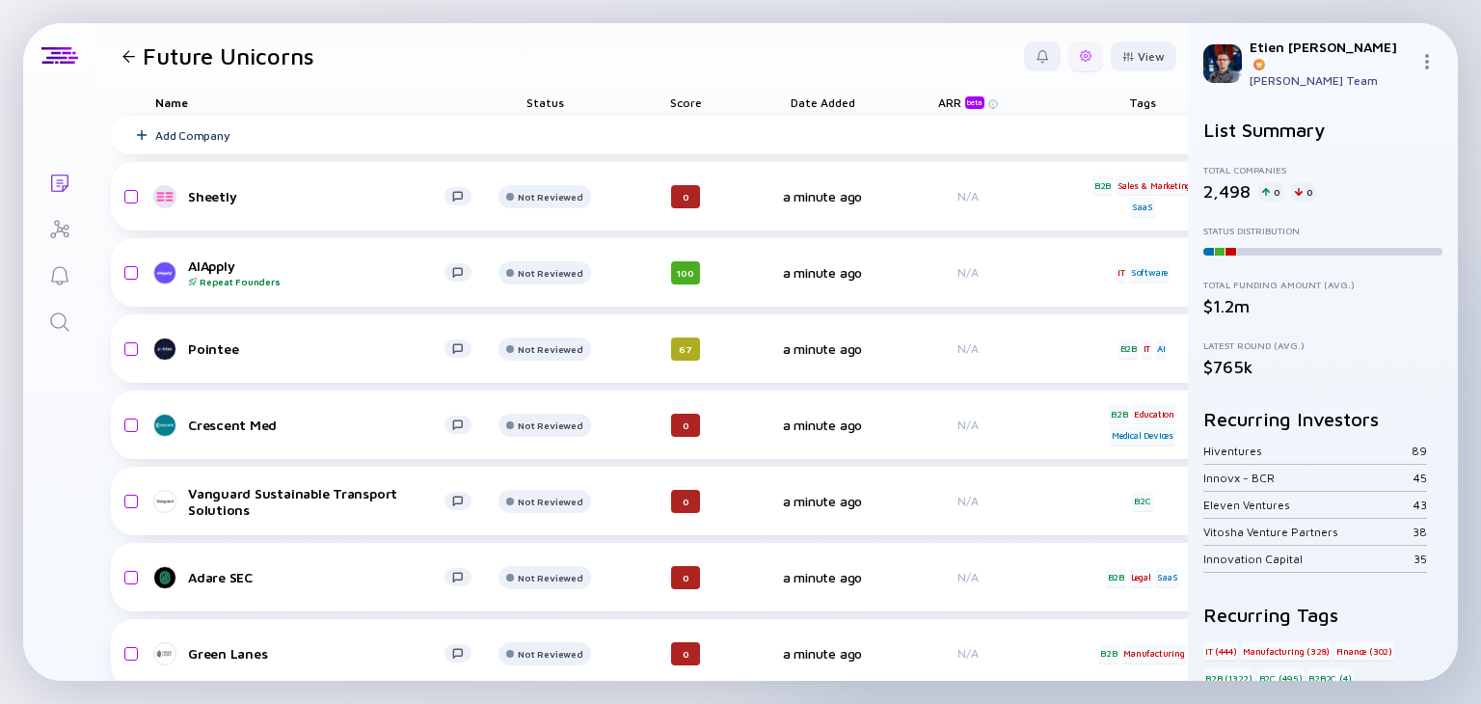
click at [1080, 60] on div at bounding box center [1086, 56] width 12 height 12
click at [1123, 57] on div at bounding box center [1129, 56] width 12 height 11
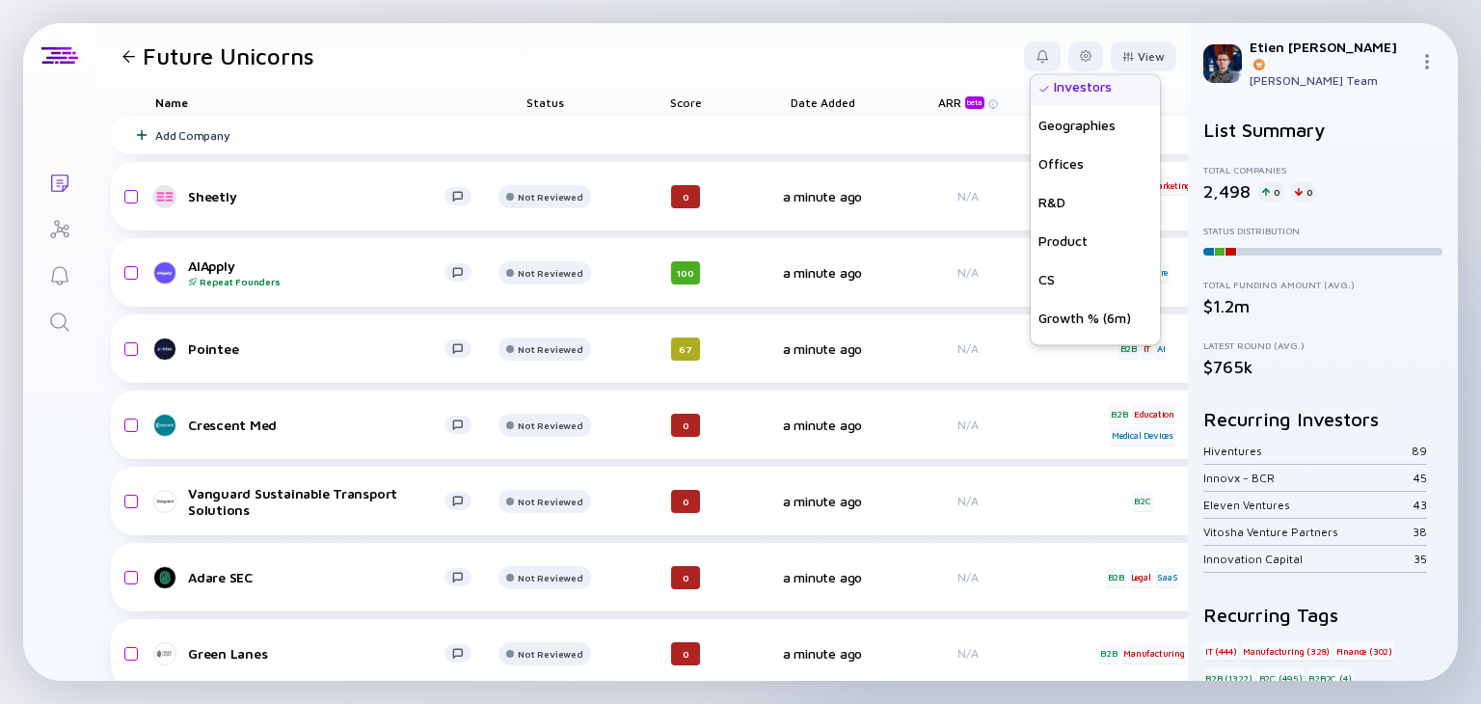
scroll to position [501, 0]
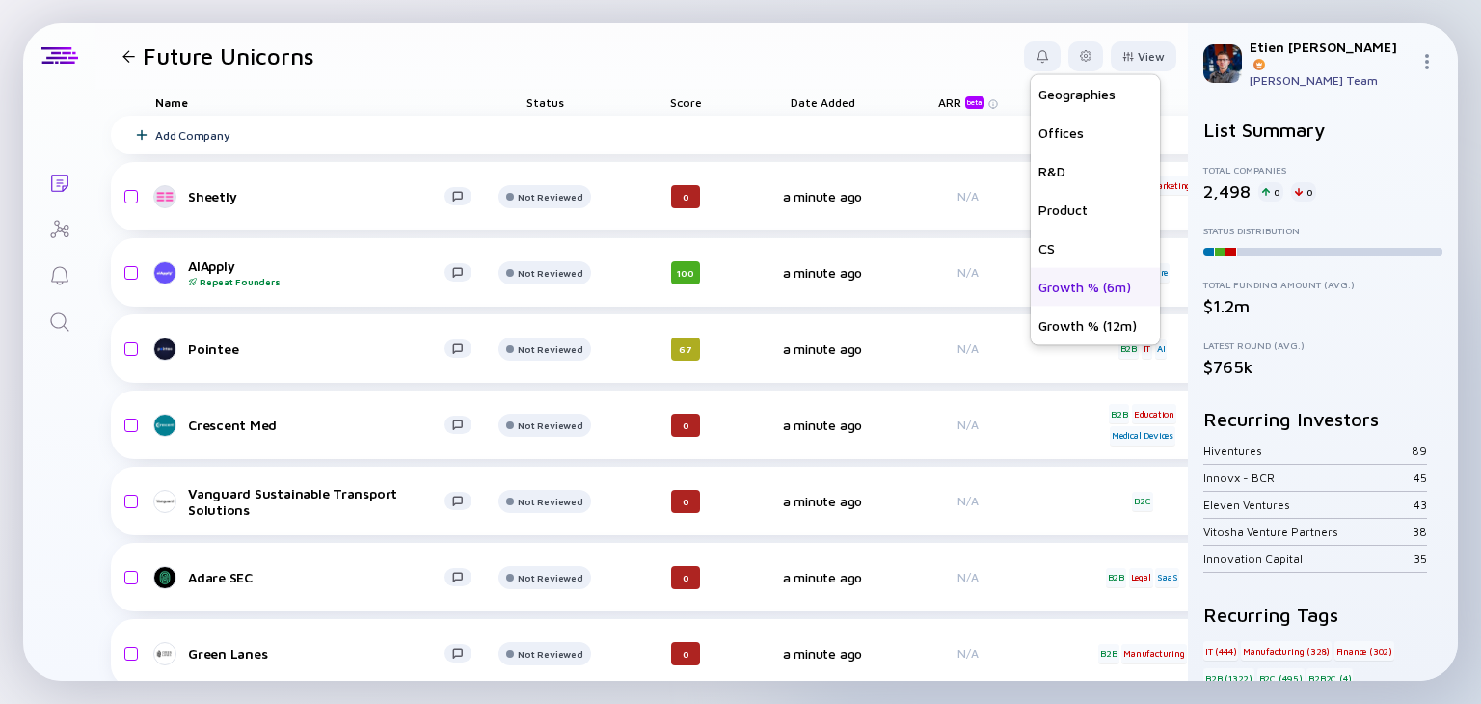
click at [1095, 283] on div "Growth % (6m)" at bounding box center [1095, 286] width 129 height 39
click at [1080, 320] on div "Growth % (12m)" at bounding box center [1090, 325] width 139 height 39
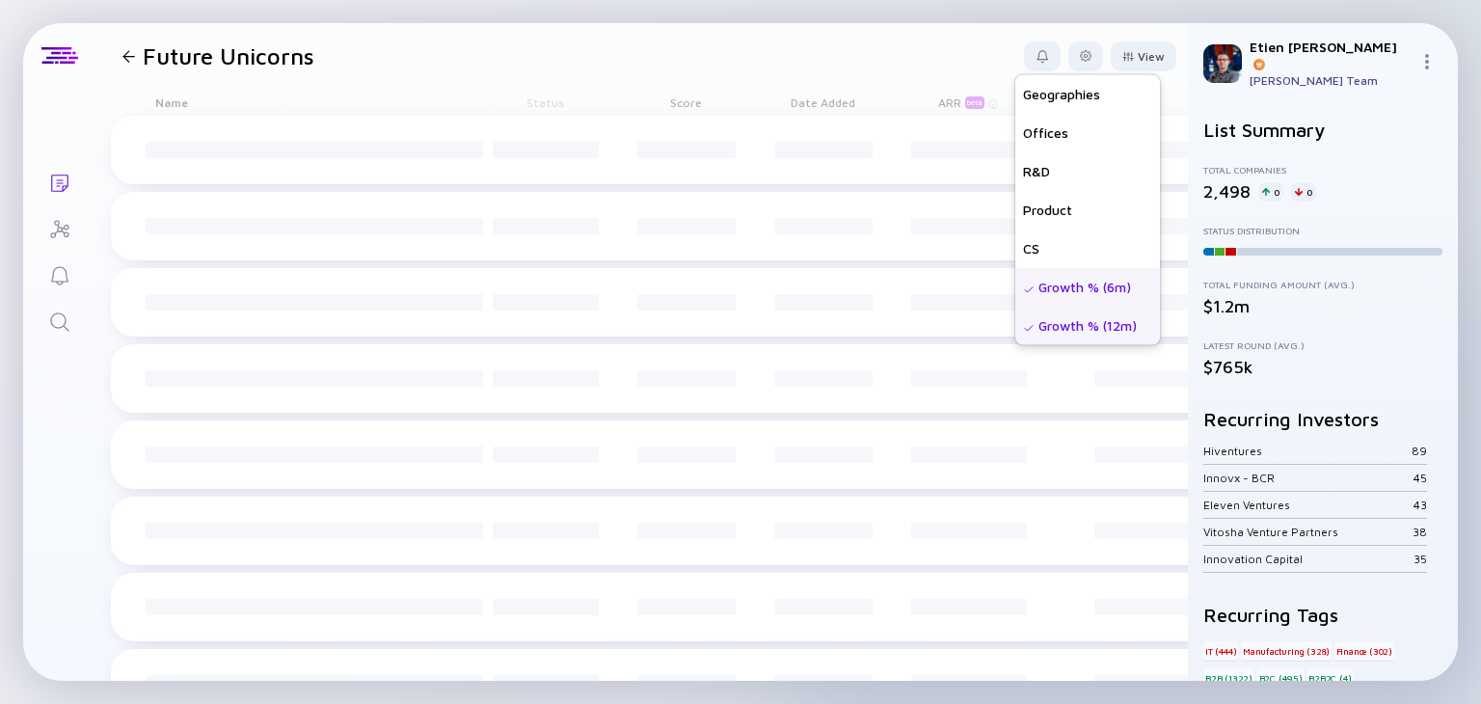
click at [1092, 290] on div "Growth % (6m)" at bounding box center [1087, 286] width 145 height 39
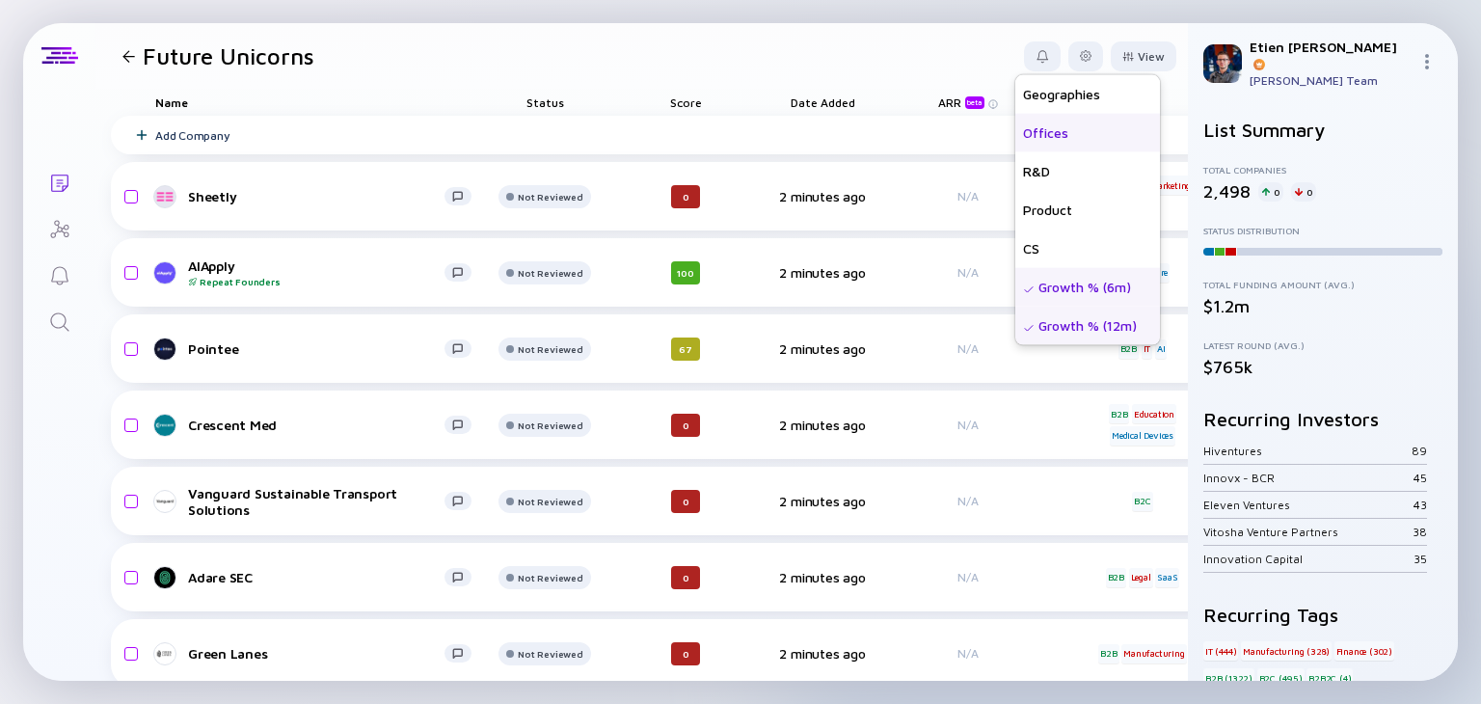
click at [1060, 136] on div "Offices" at bounding box center [1087, 132] width 145 height 39
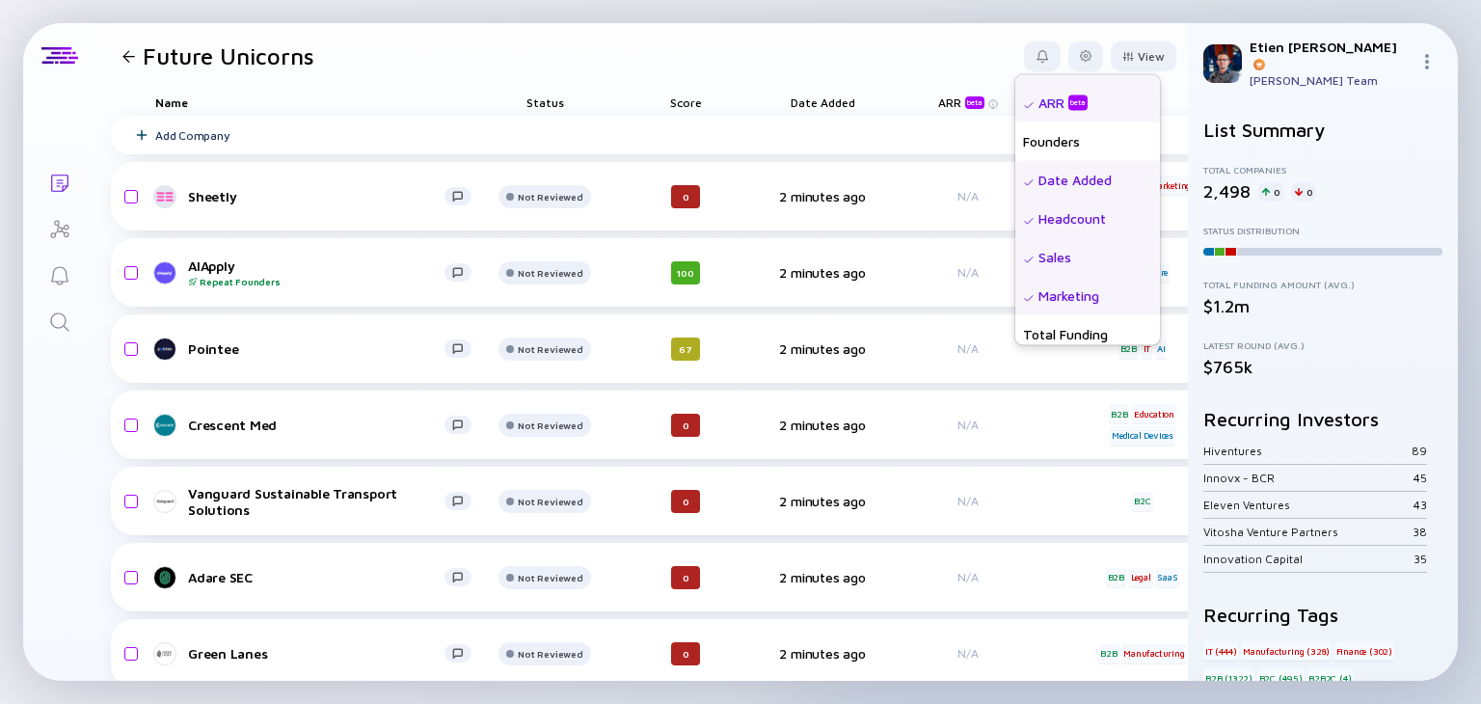
scroll to position [148, 0]
click at [1080, 56] on div at bounding box center [1086, 56] width 12 height 12
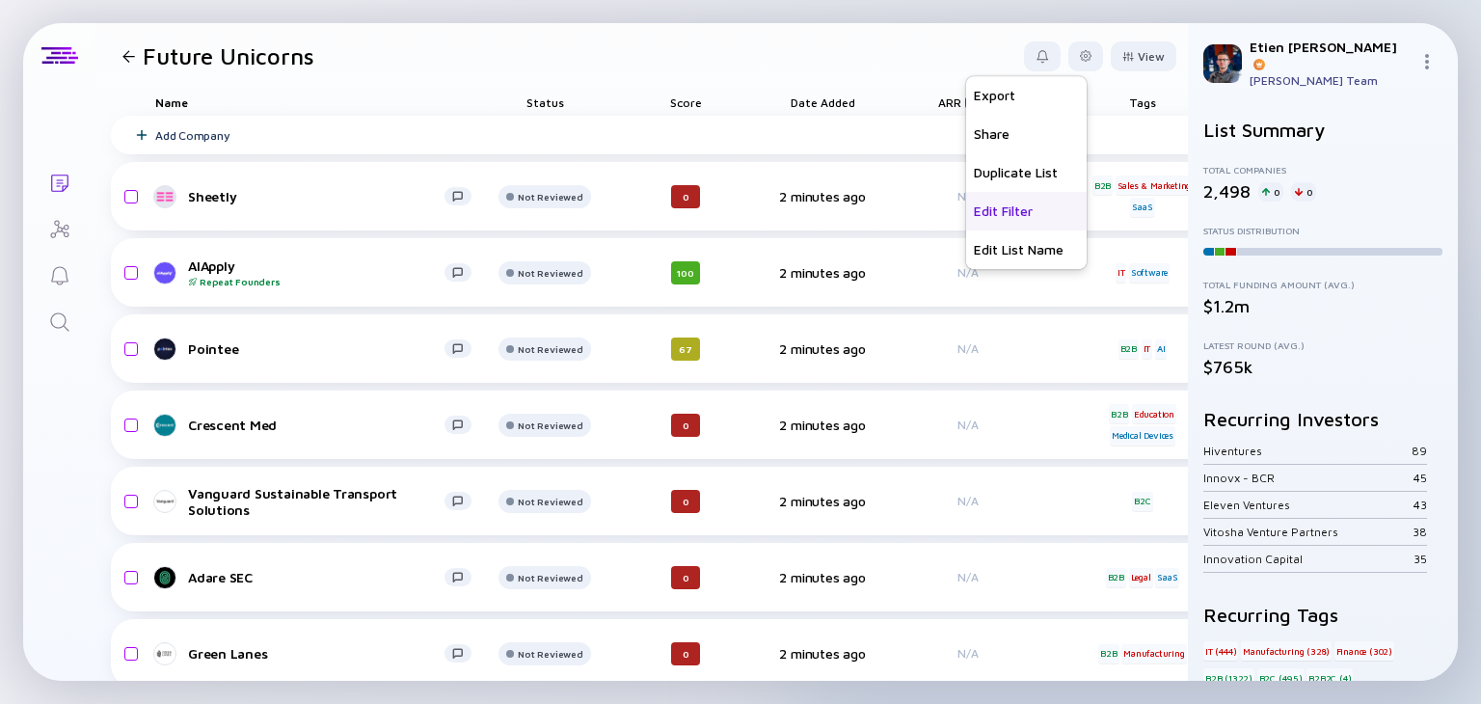
click at [1001, 206] on div "Edit Filter" at bounding box center [1026, 211] width 121 height 39
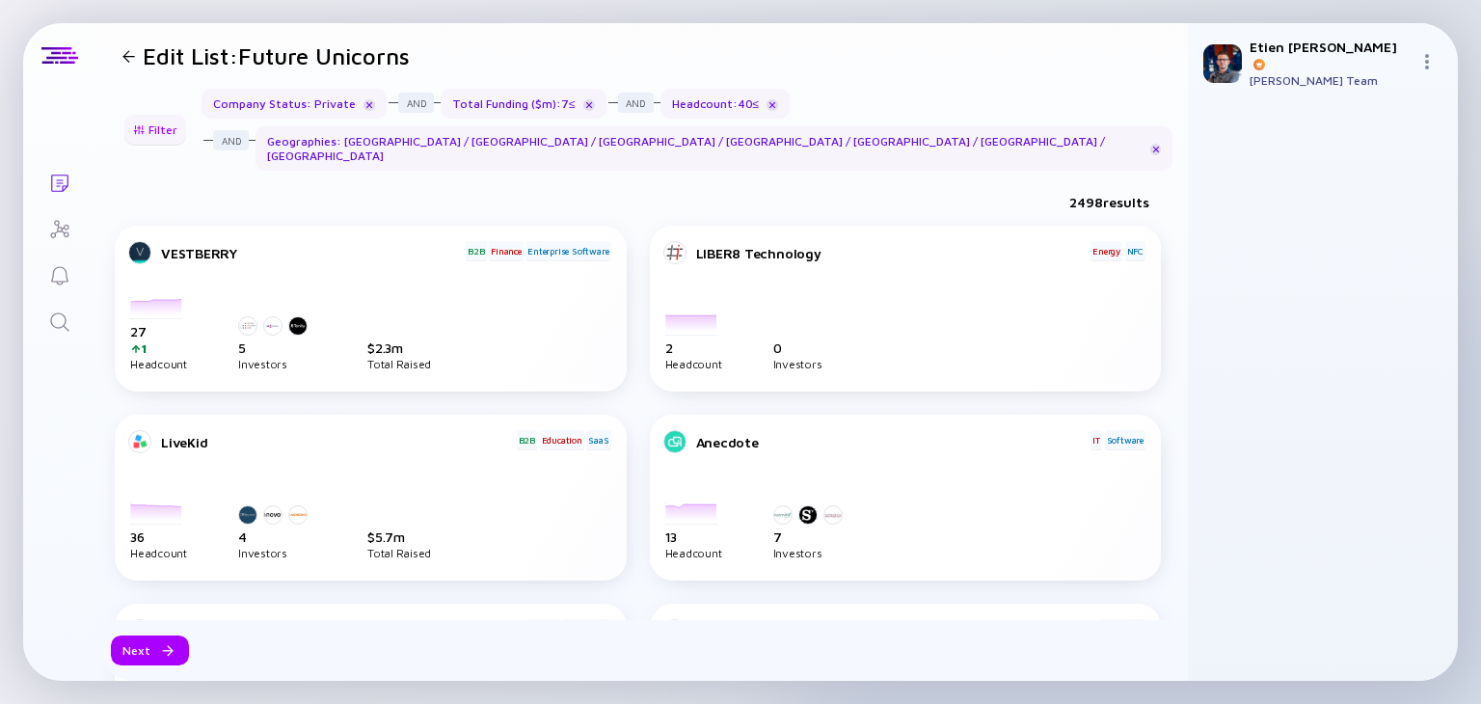
click at [150, 128] on div "Filter" at bounding box center [156, 130] width 68 height 30
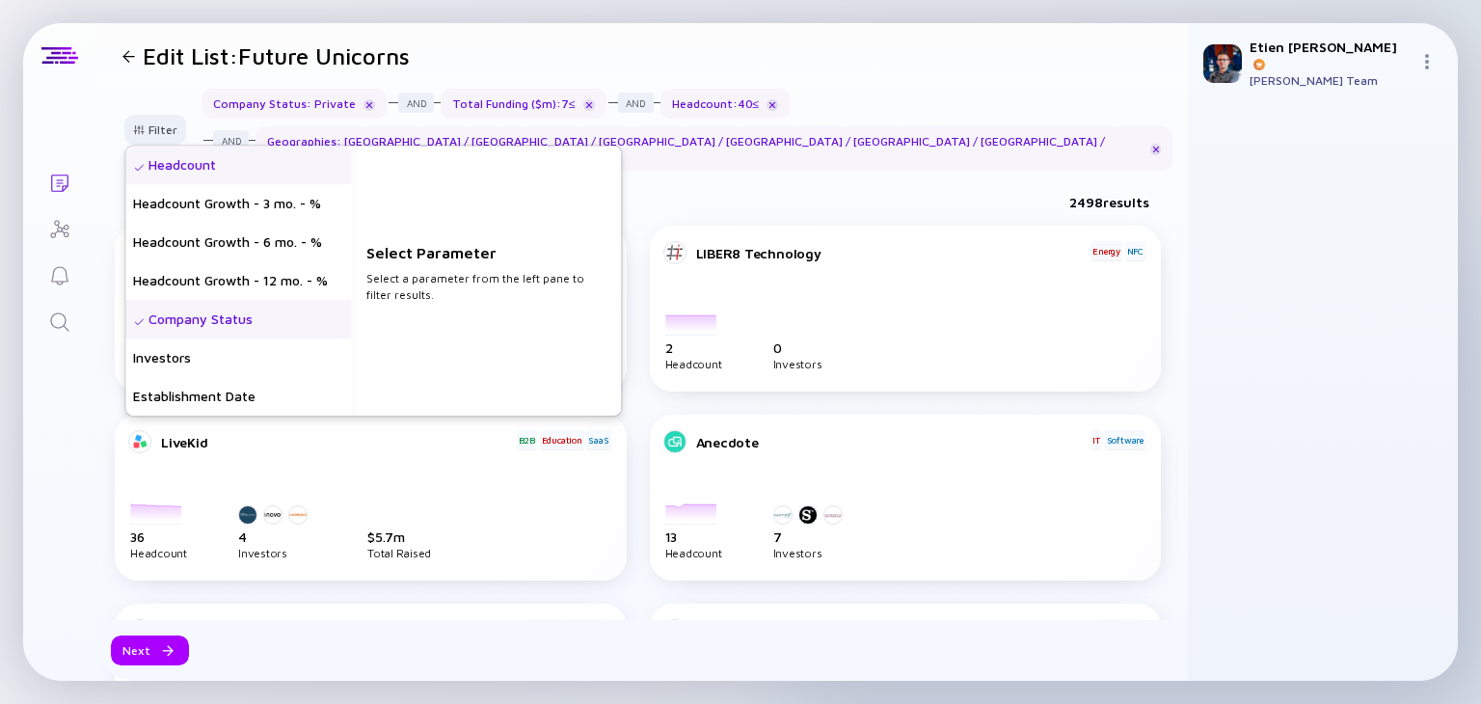
scroll to position [26, 0]
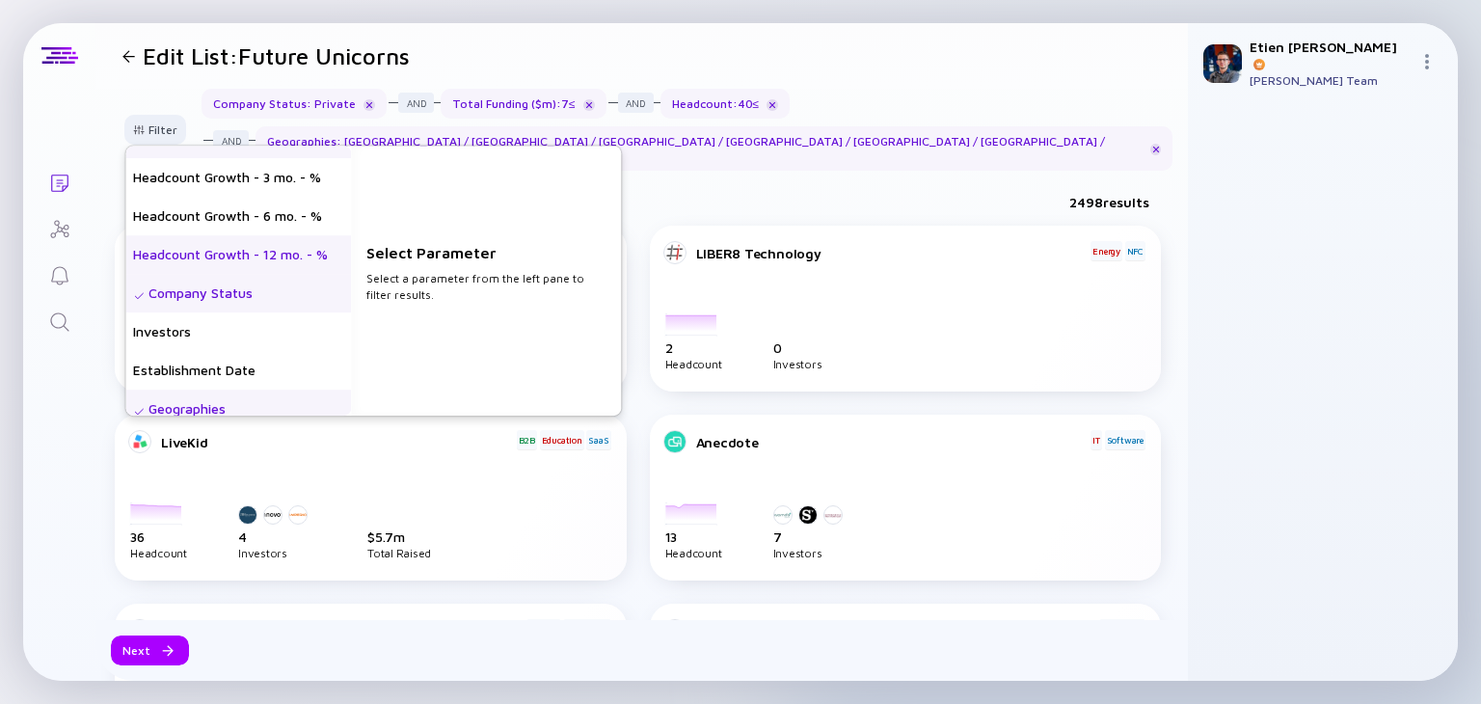
click at [313, 235] on div "Headcount Growth - 12 mo. - %" at bounding box center [238, 254] width 226 height 39
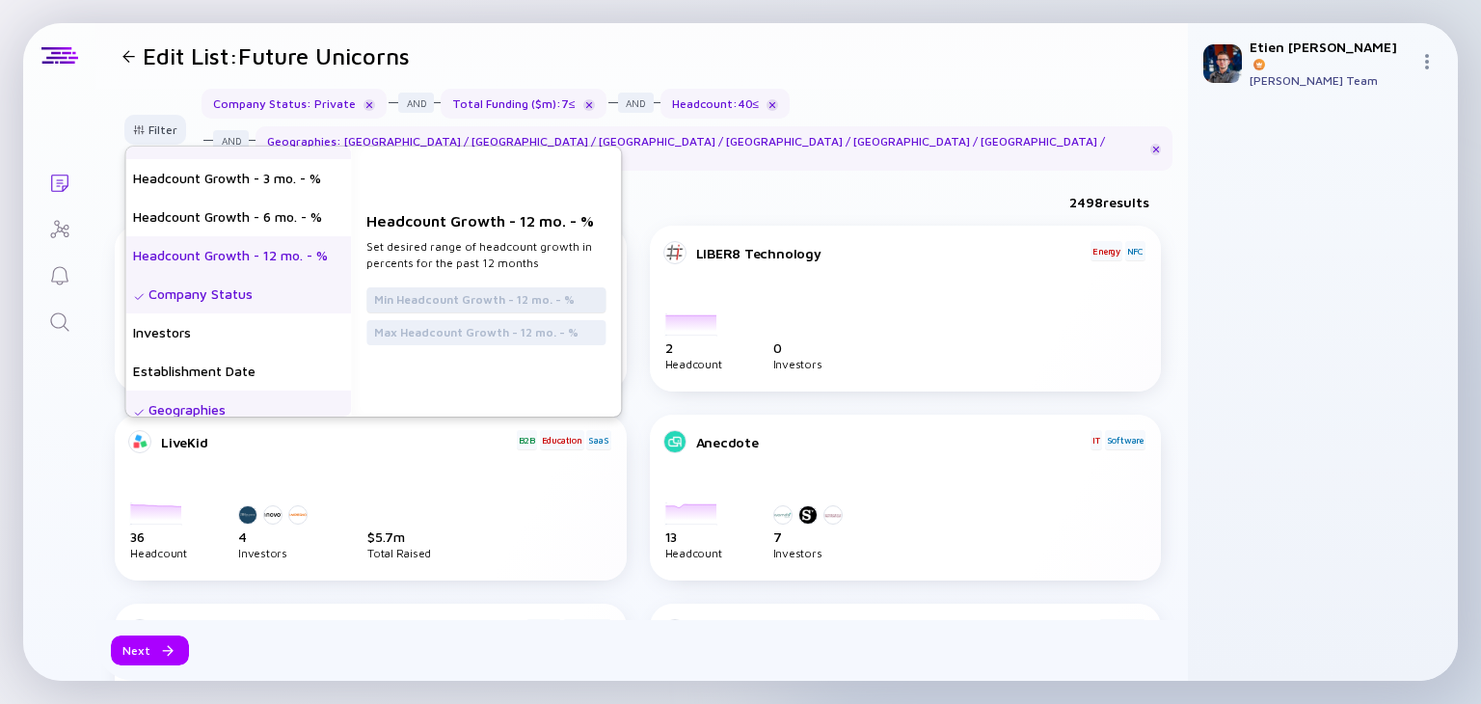
click at [463, 303] on div at bounding box center [485, 299] width 239 height 25
click at [461, 269] on div "Headcount Growth - 12 mo. - % Set desired range of headcount growth in percents…" at bounding box center [486, 282] width 270 height 270
click at [454, 302] on input "text" at bounding box center [486, 299] width 224 height 19
click at [452, 290] on input "text" at bounding box center [486, 299] width 224 height 19
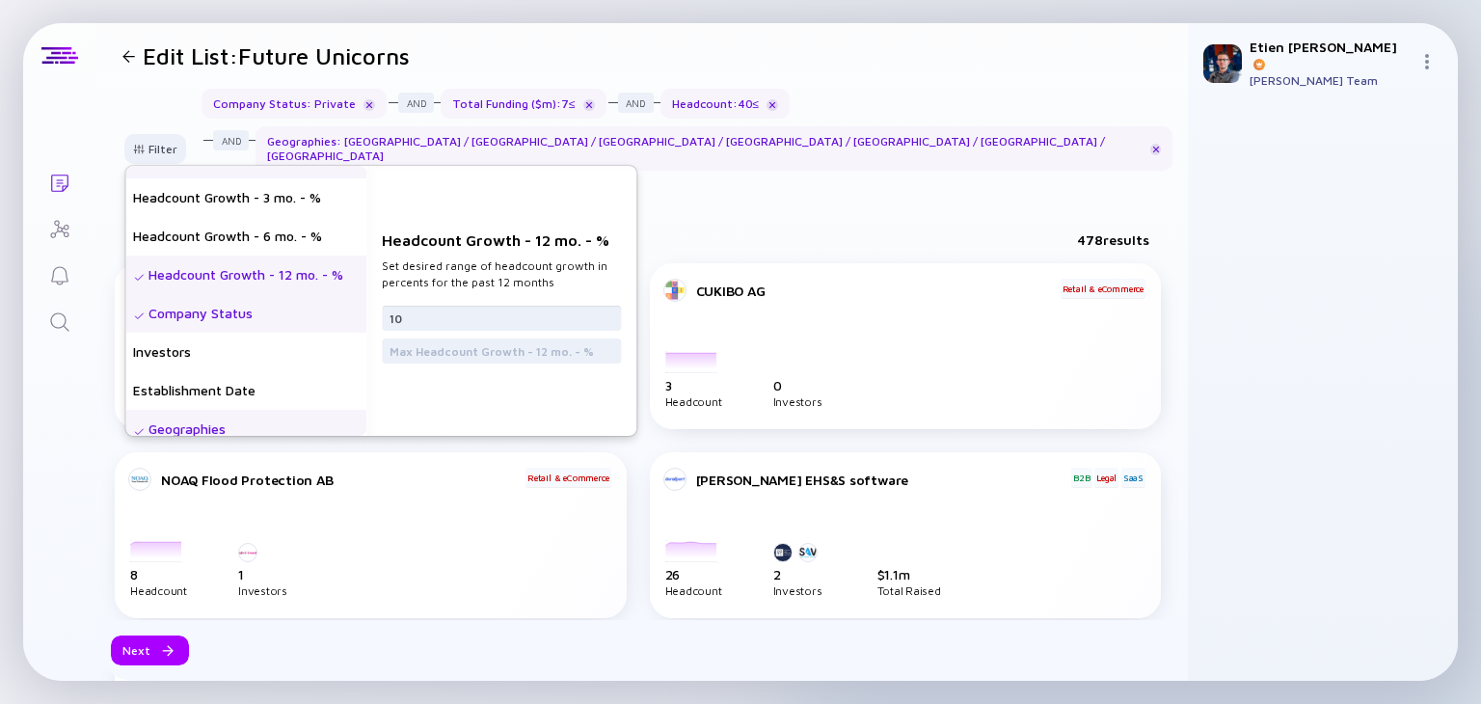
type input "10"
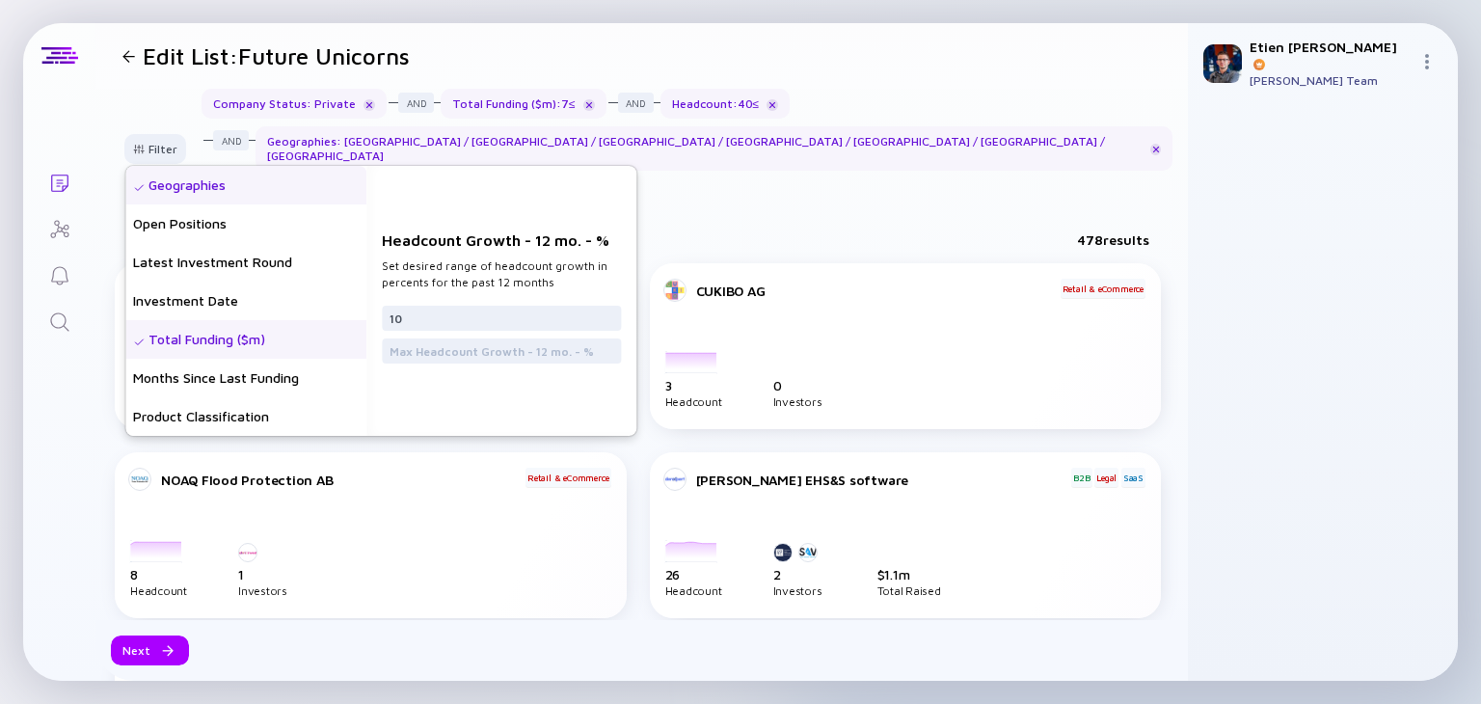
scroll to position [272, 0]
click at [312, 241] on div "Latest Investment Round" at bounding box center [245, 260] width 241 height 39
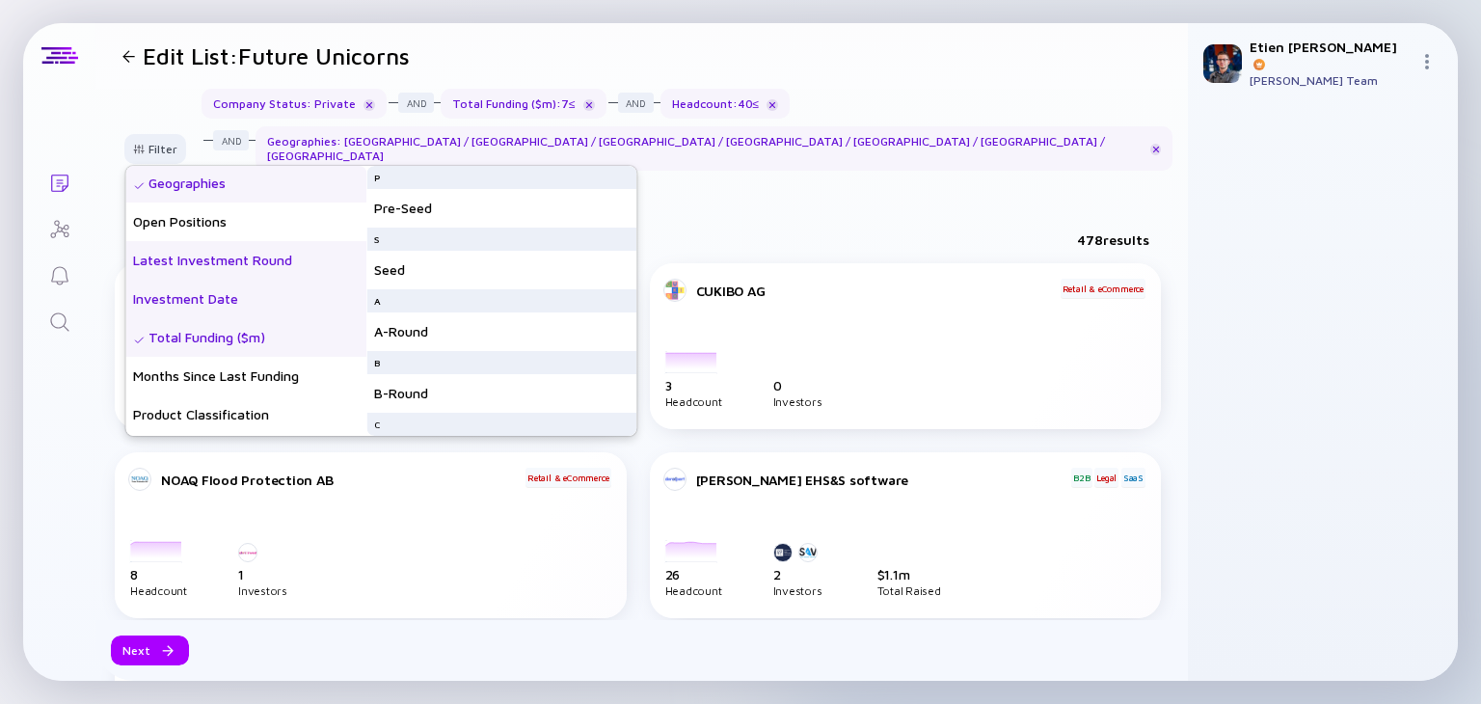
click at [280, 280] on div "Investment Date" at bounding box center [245, 299] width 241 height 39
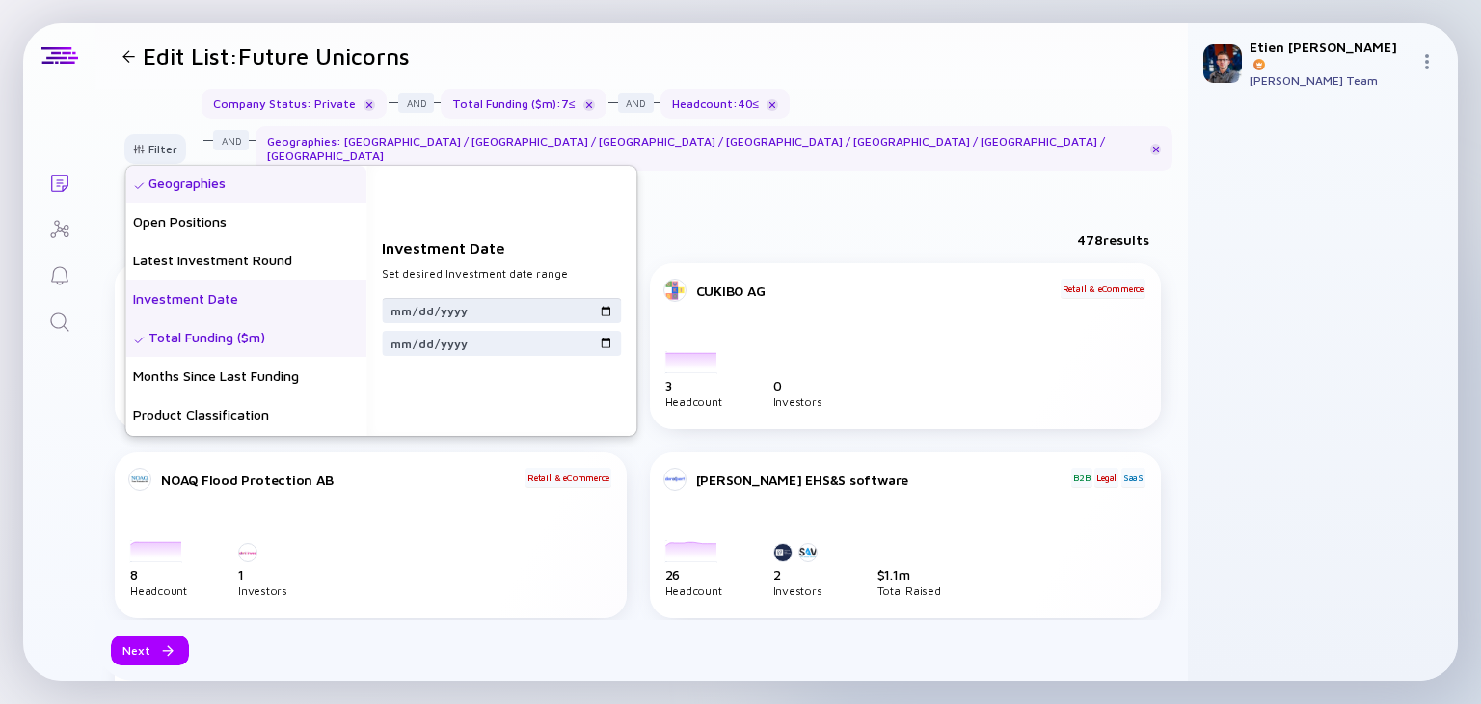
click at [524, 301] on input "date" at bounding box center [502, 310] width 224 height 19
click at [613, 301] on input "date" at bounding box center [502, 310] width 224 height 19
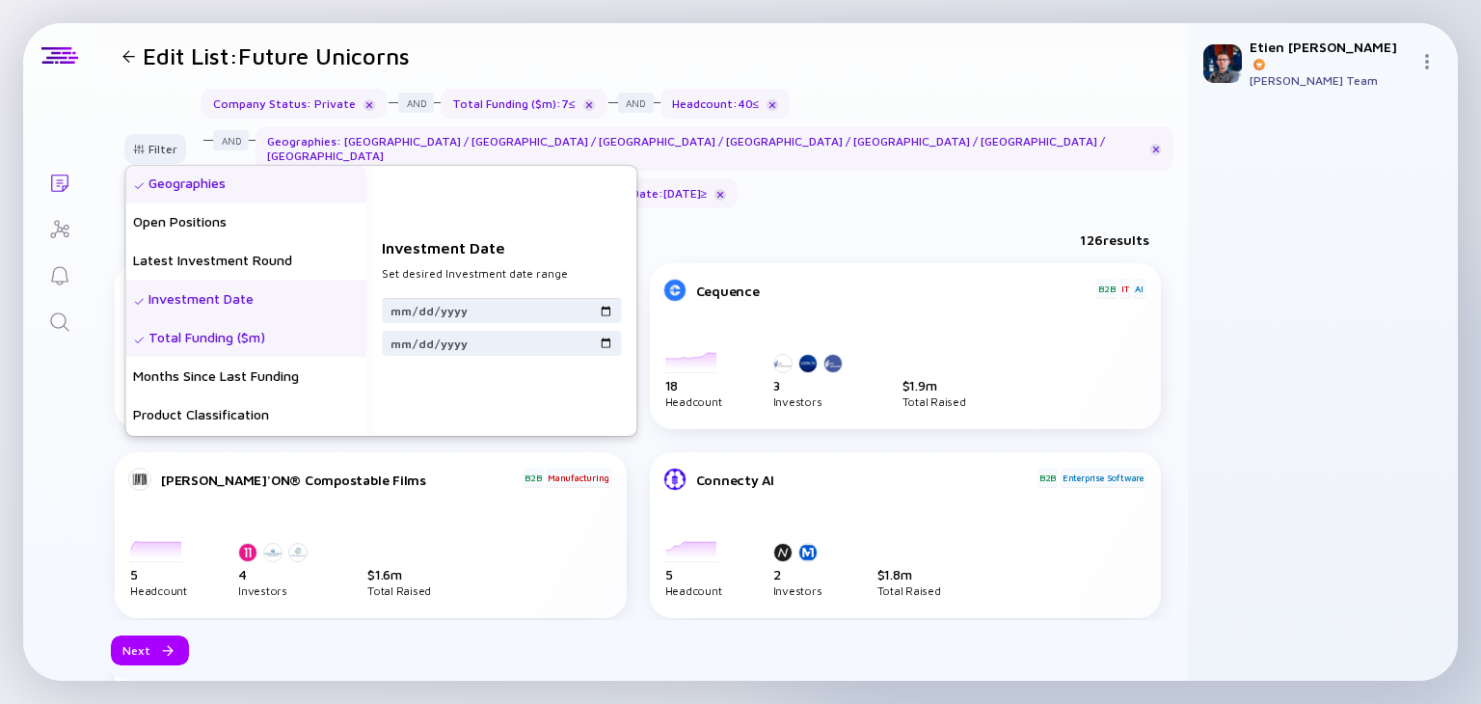
type input "[DATE]"
click at [613, 337] on input "date" at bounding box center [502, 343] width 224 height 19
type input "[DATE]"
click at [433, 310] on input "[DATE]" at bounding box center [502, 310] width 224 height 19
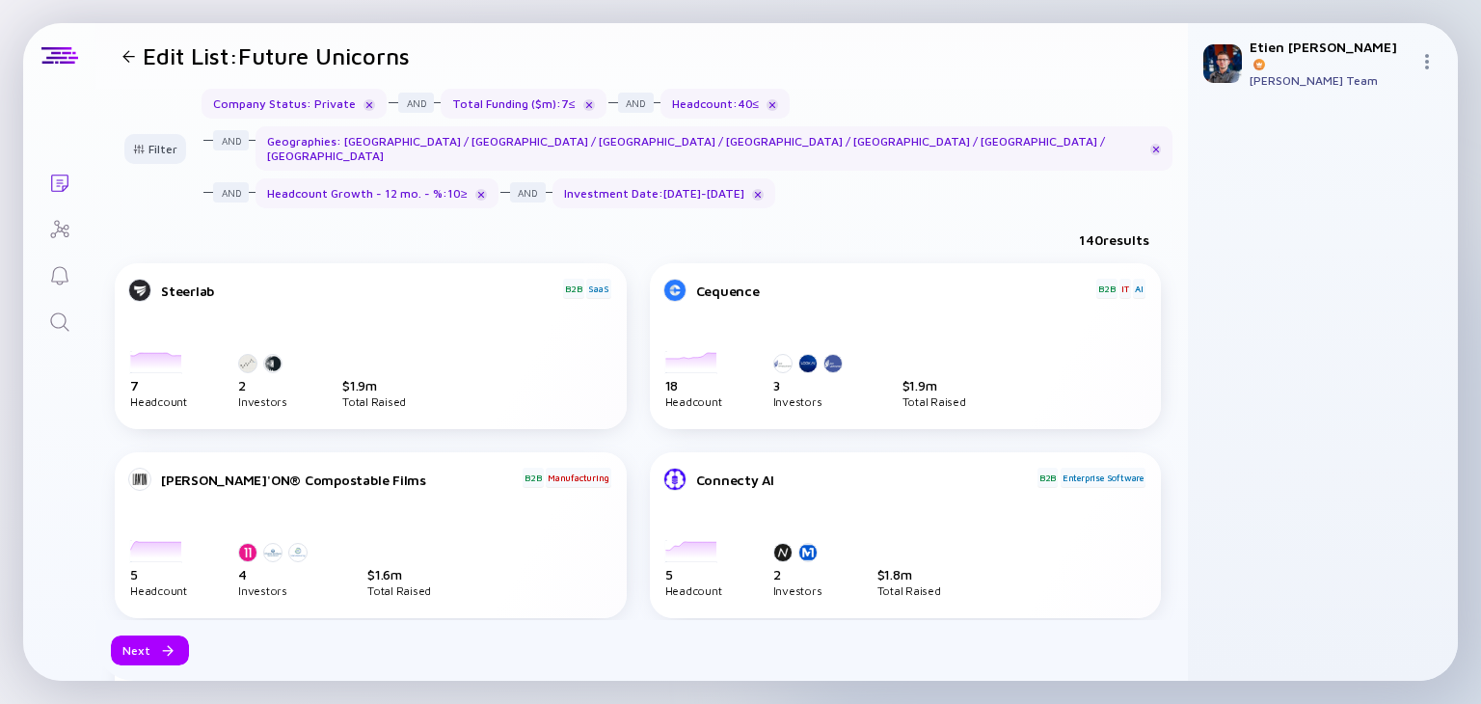
scroll to position [18, 0]
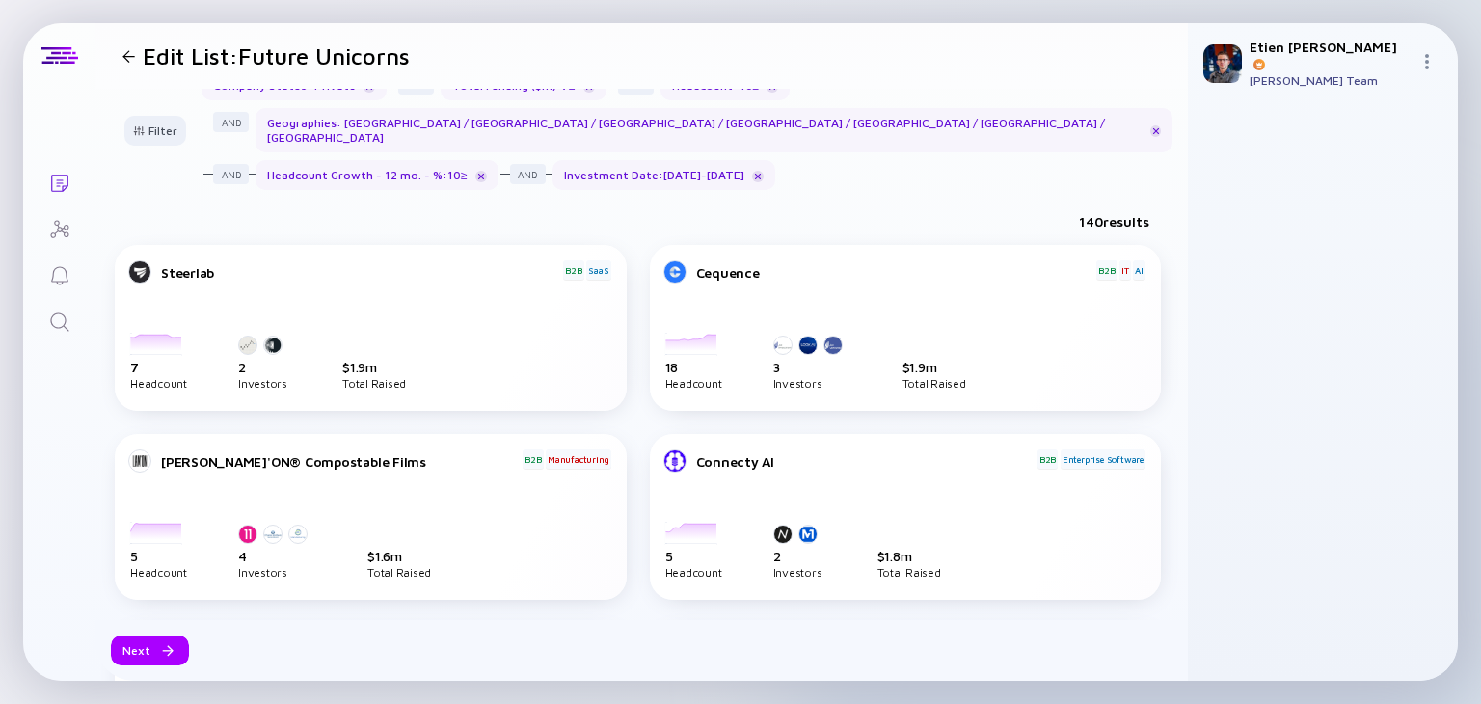
click at [163, 635] on div "Next" at bounding box center [641, 650] width 1093 height 61
click at [157, 642] on div "Next" at bounding box center [150, 651] width 78 height 30
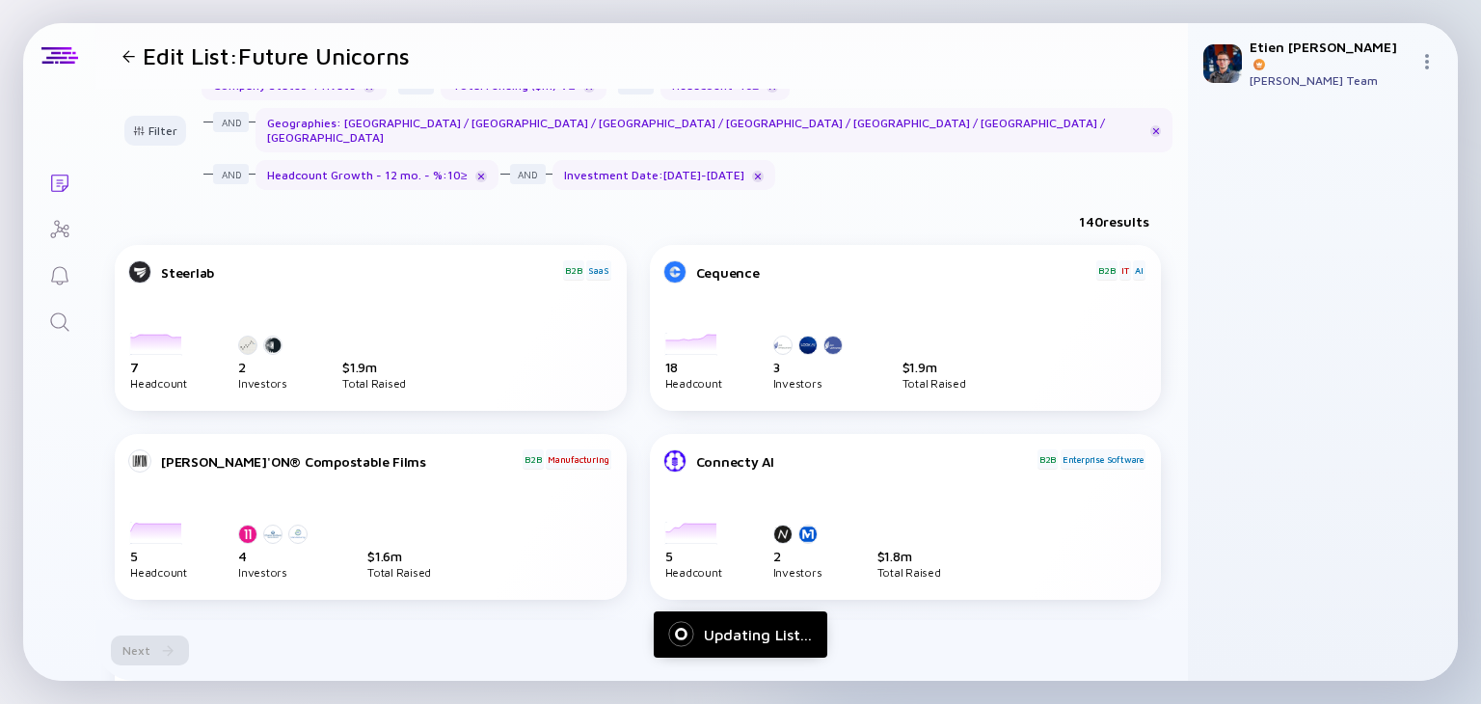
scroll to position [0, 0]
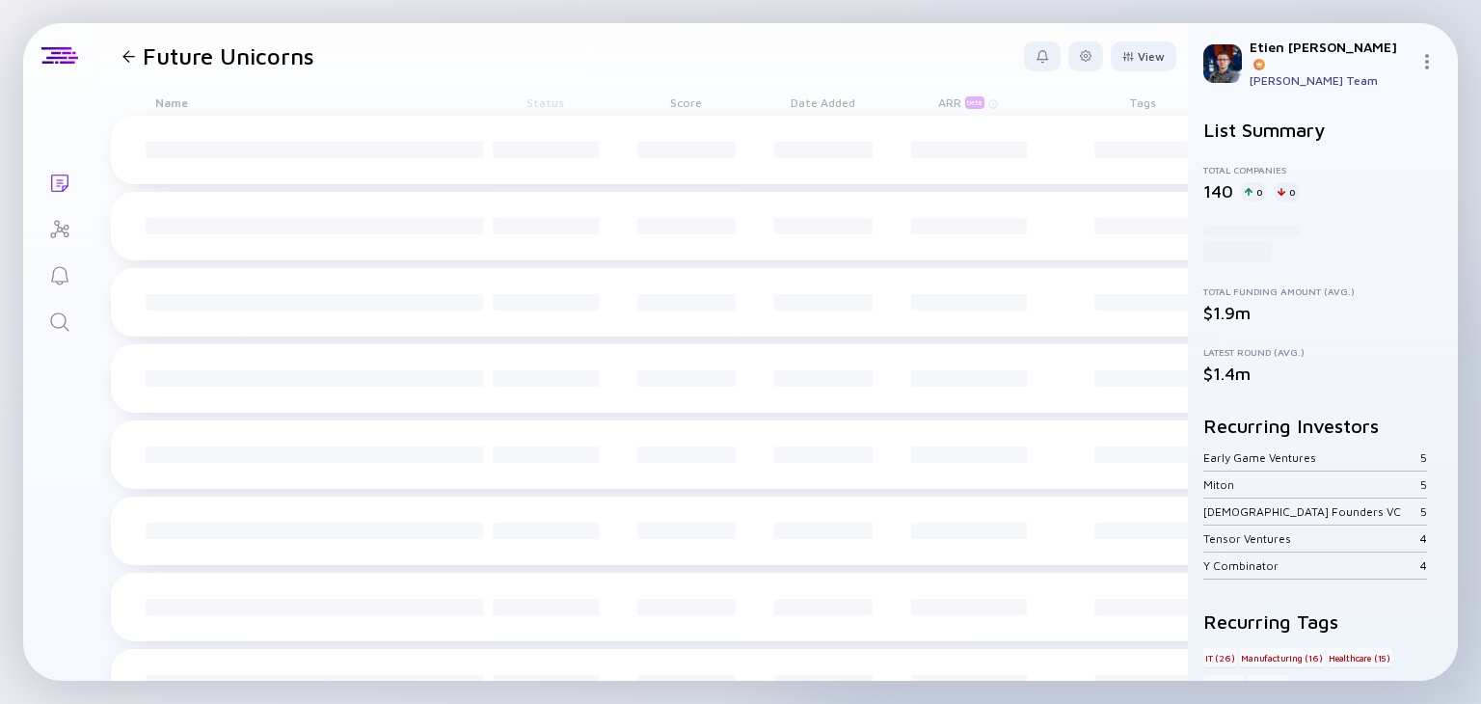
click at [961, 699] on div "Updating List... Lists Future Unicorns View Name Status Score Date Added ARR be…" at bounding box center [740, 352] width 1481 height 704
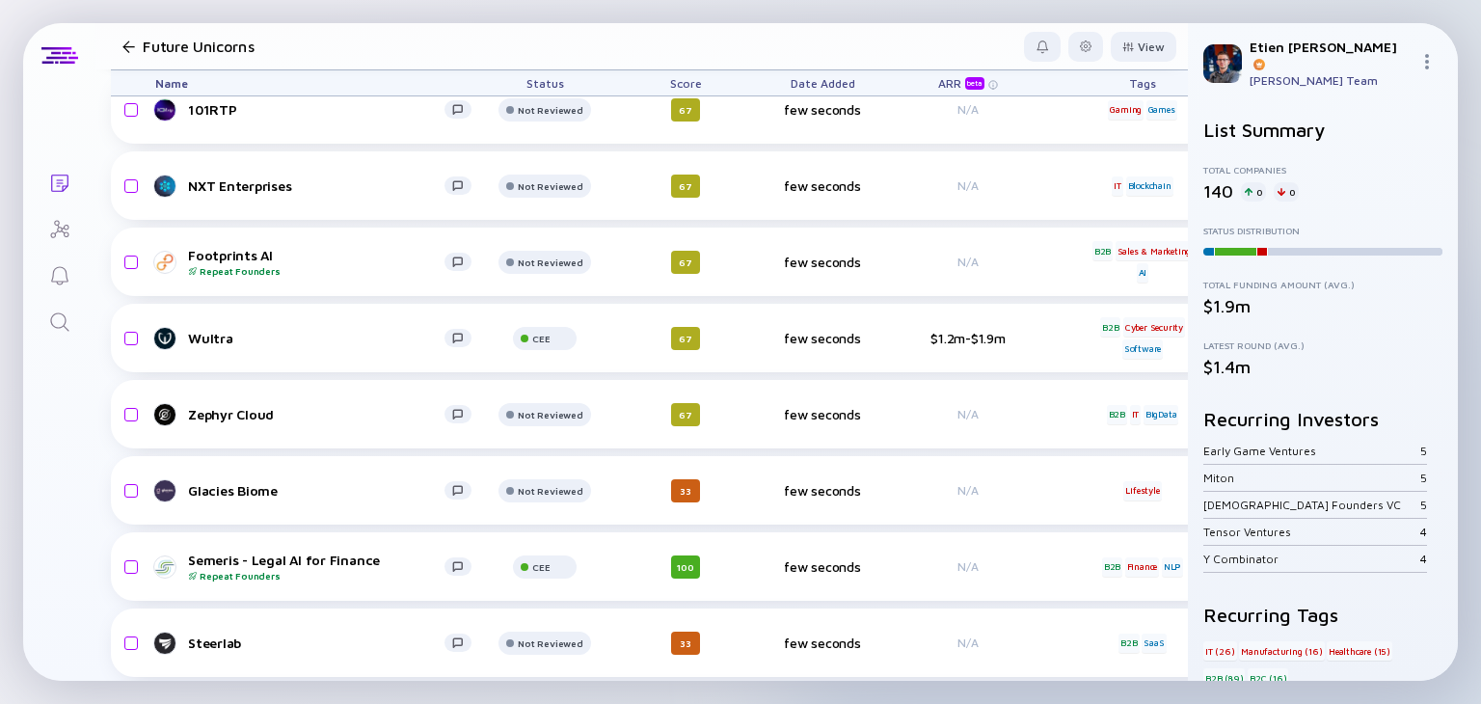
scroll to position [251, 0]
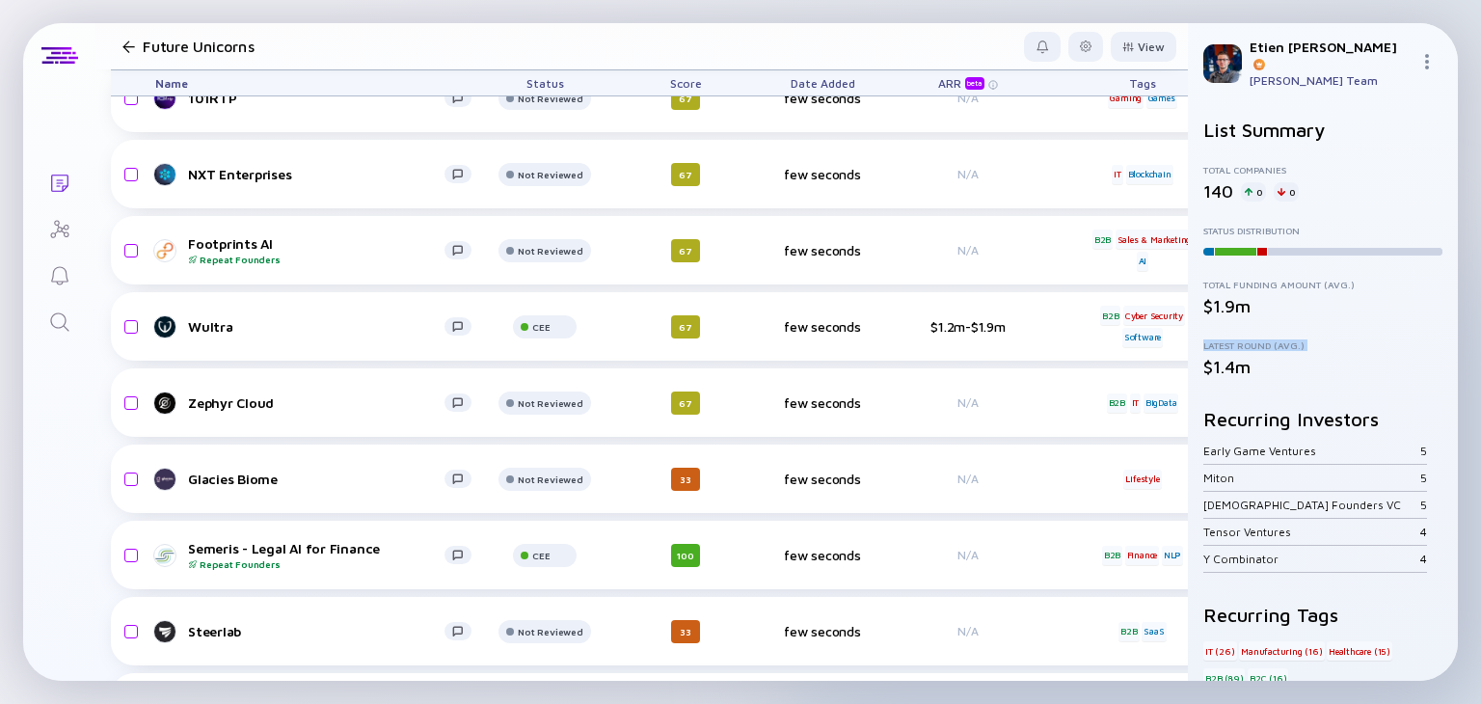
drag, startPoint x: 1200, startPoint y: 322, endPoint x: 1192, endPoint y: 344, distance: 23.5
click at [1192, 344] on div "List Summary Total Companies 140 0 0 Status Distribution Total Funding Amount (…" at bounding box center [1323, 392] width 270 height 578
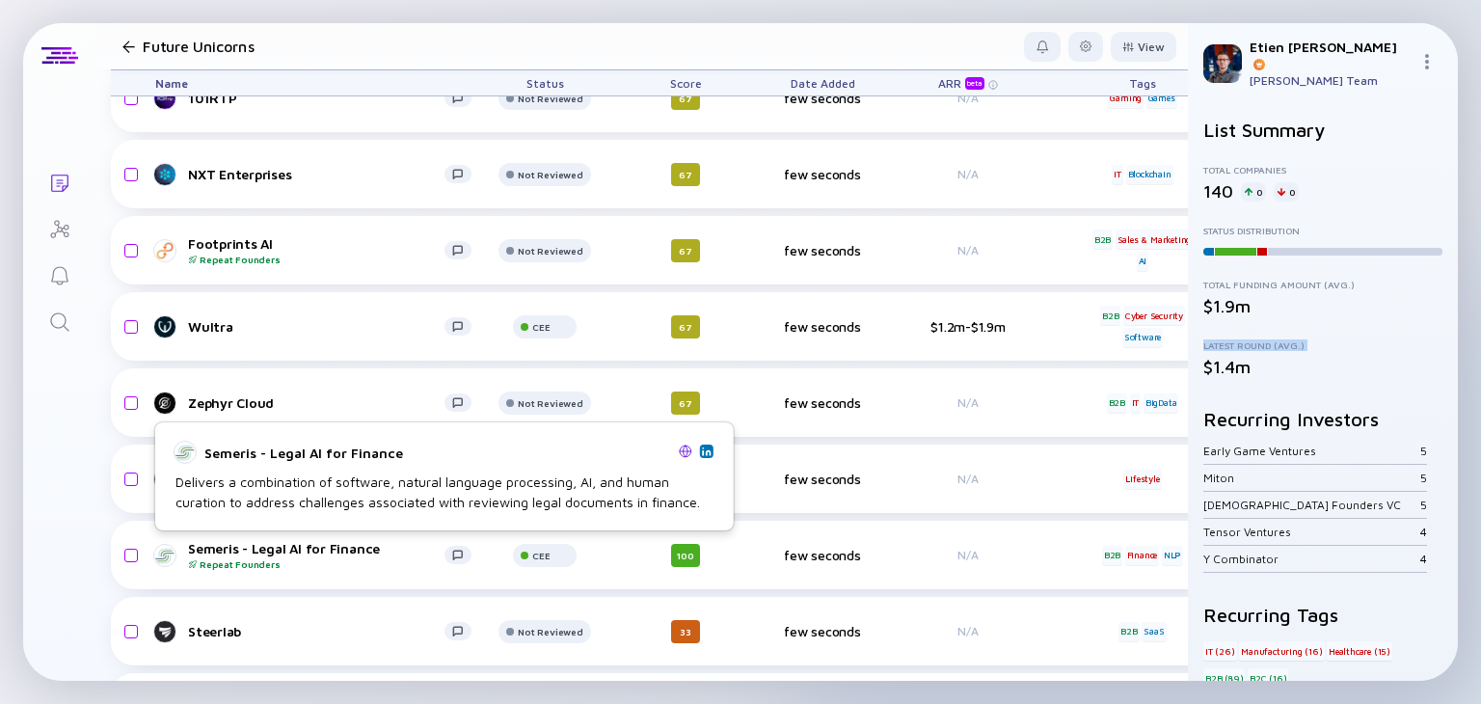
click at [683, 452] on img at bounding box center [686, 452] width 14 height 14
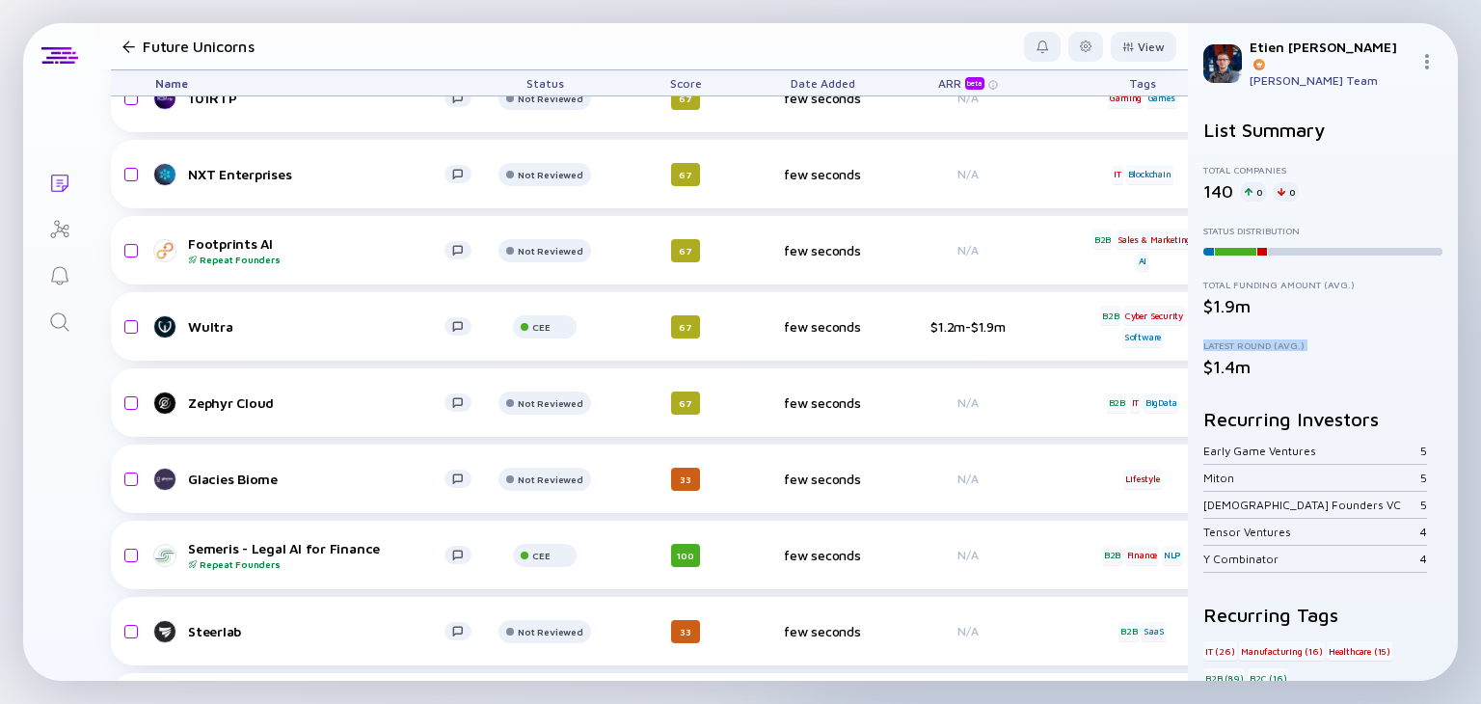
click at [676, 87] on div "Score" at bounding box center [686, 82] width 108 height 25
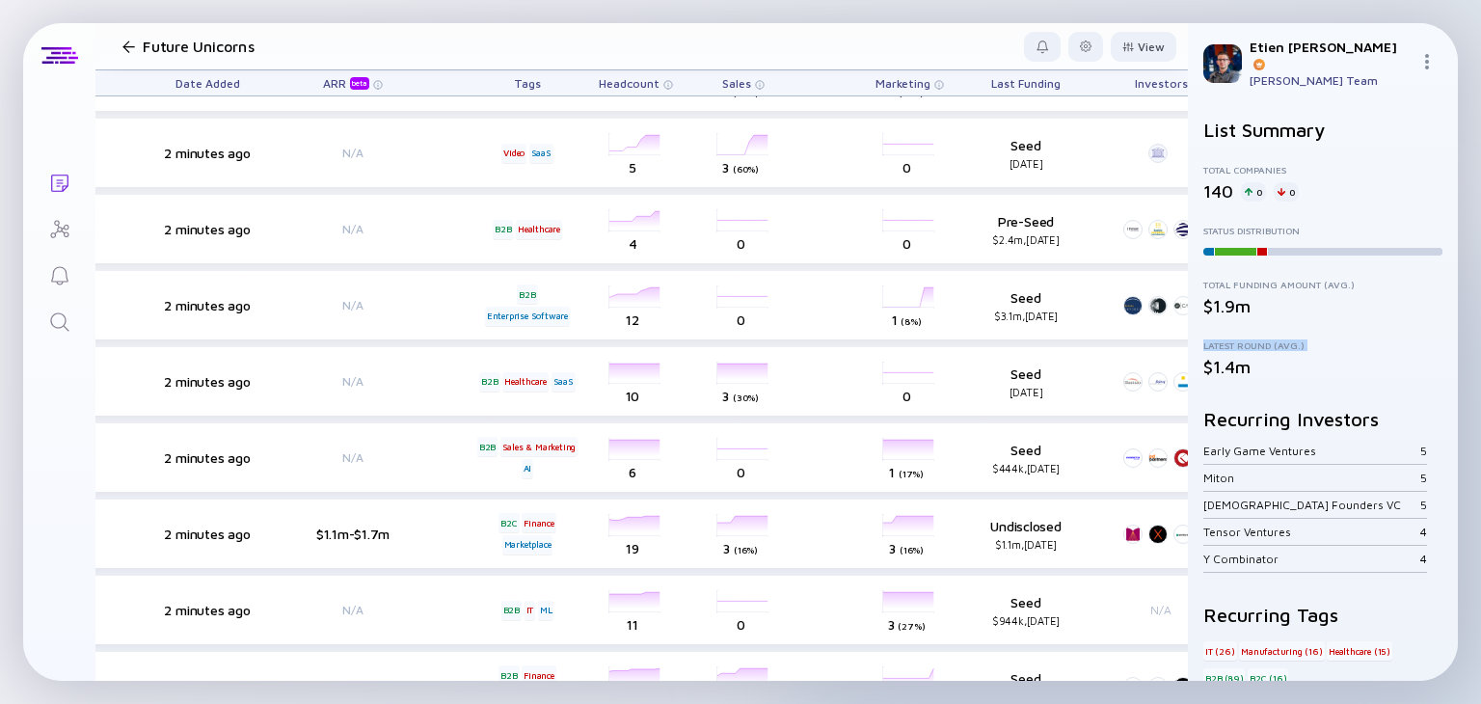
scroll to position [2710, 0]
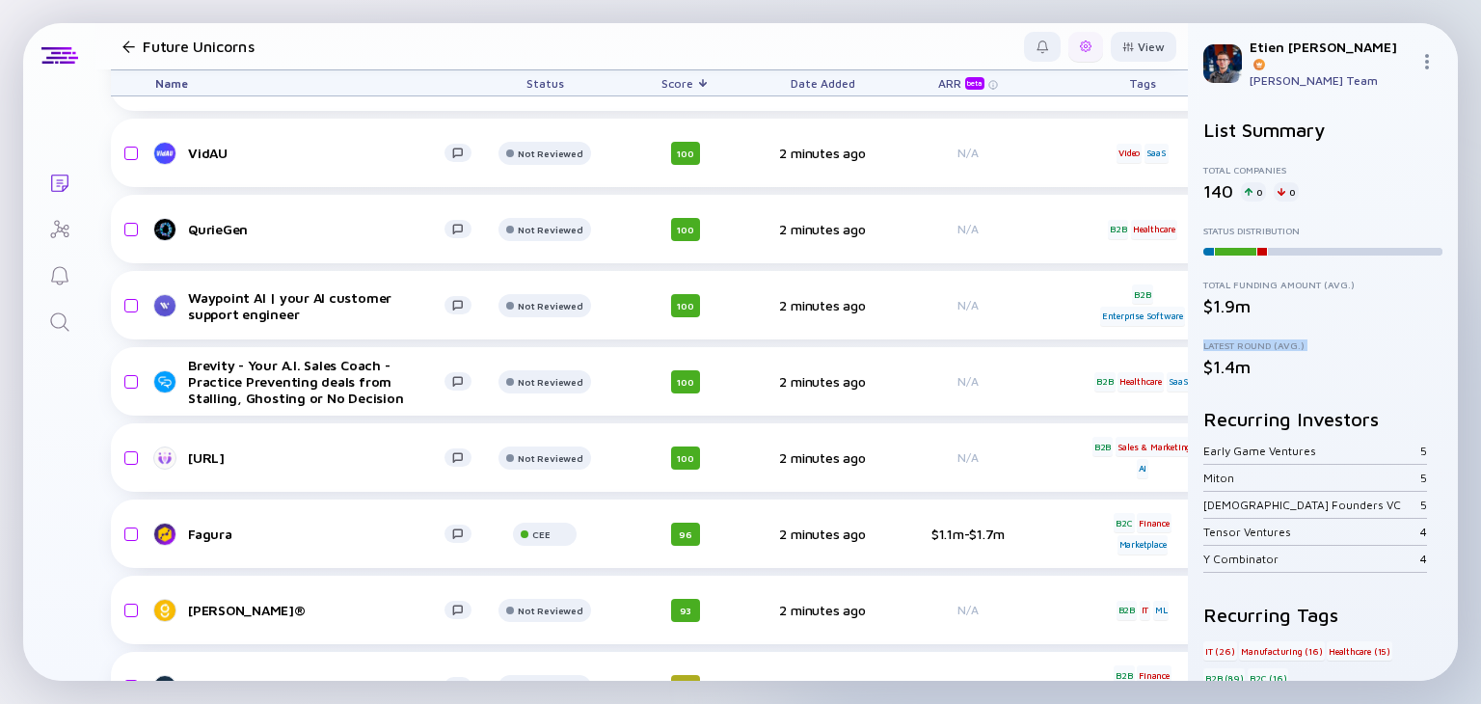
click at [1069, 54] on div at bounding box center [1086, 47] width 35 height 30
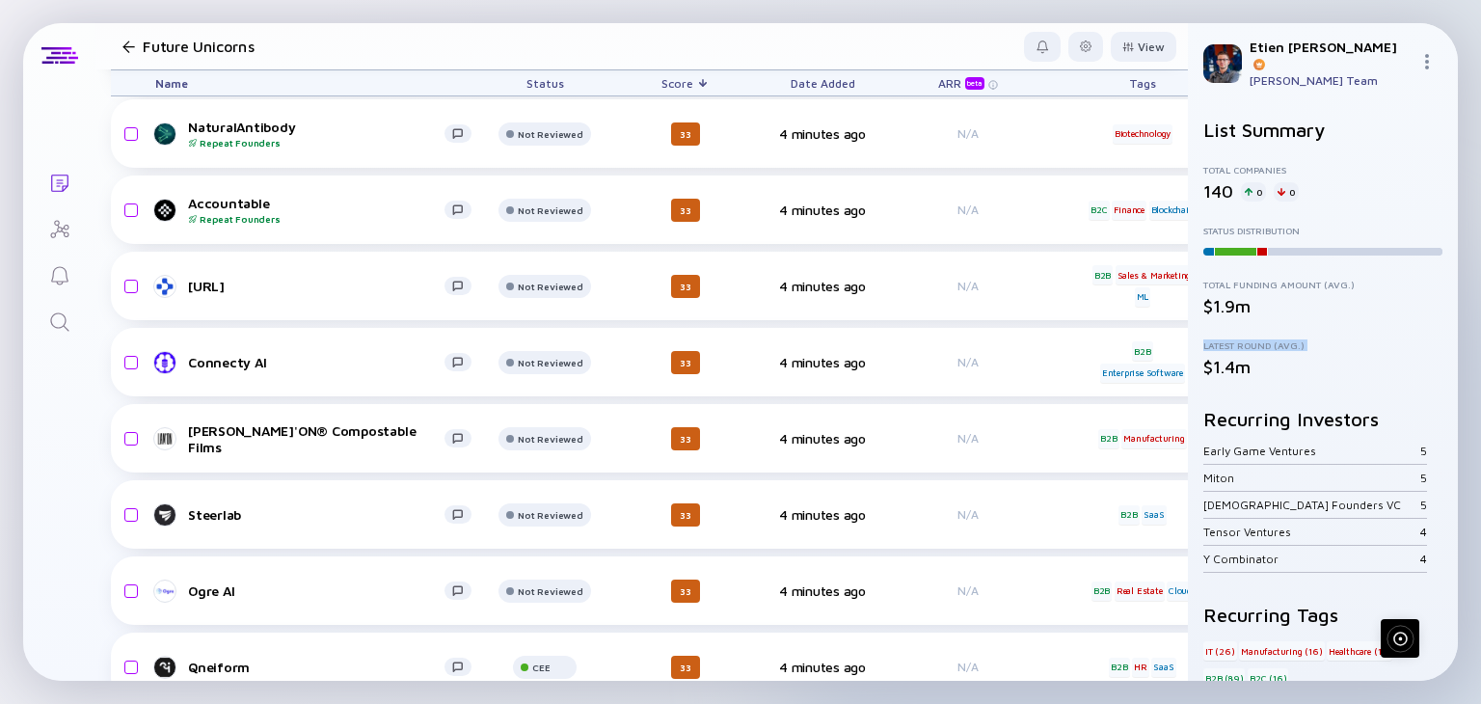
scroll to position [7007, 0]
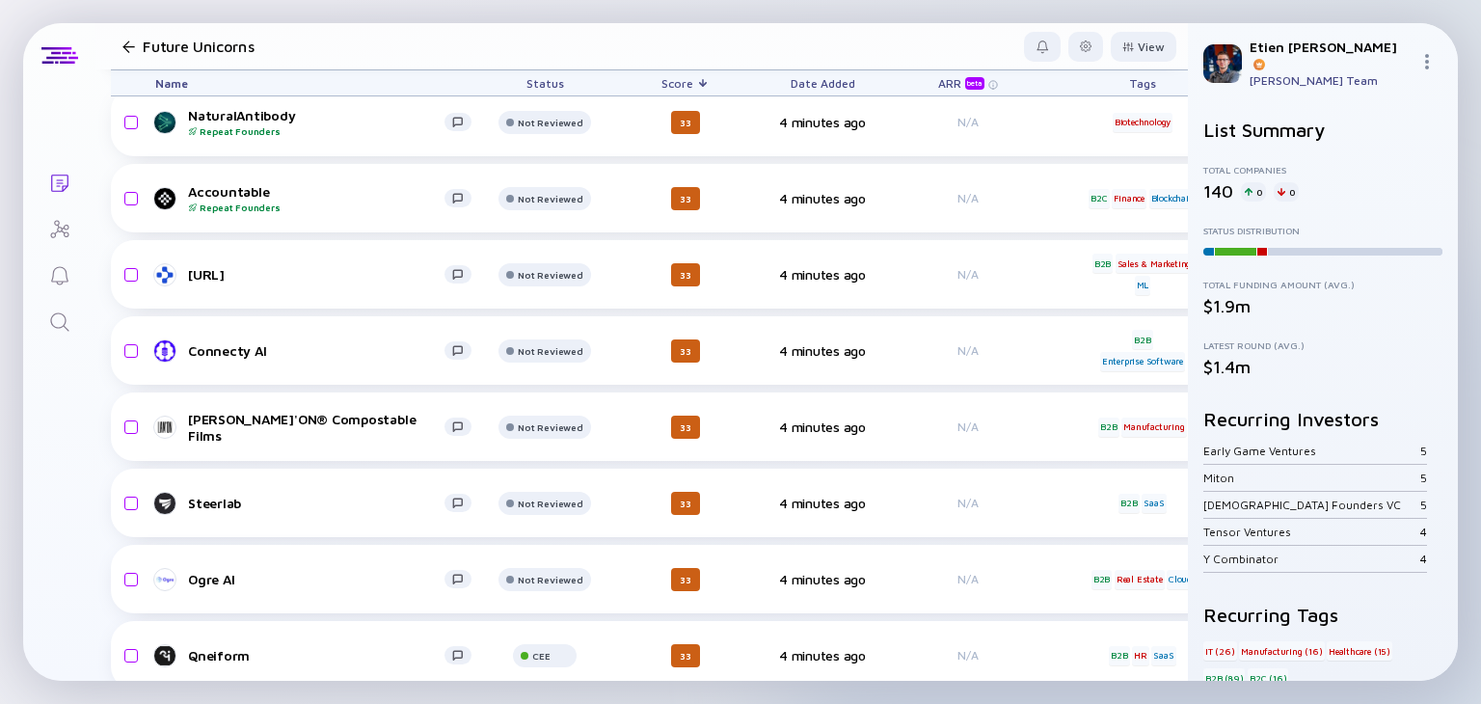
drag, startPoint x: 387, startPoint y: 685, endPoint x: 447, endPoint y: 684, distance: 60.8
click at [447, 684] on div "Updating List... Lists Future Unicorns View Name Status Score Date Added ARR be…" at bounding box center [740, 352] width 1481 height 704
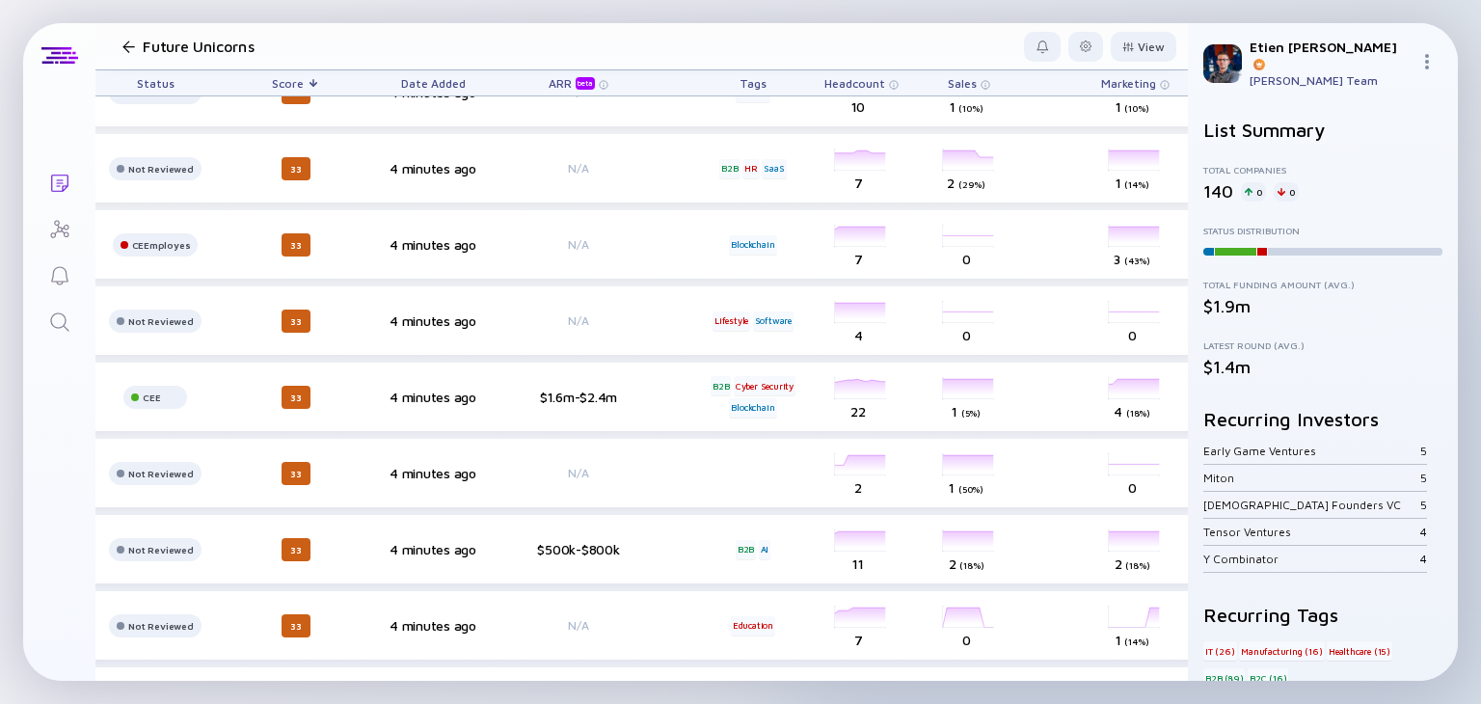
scroll to position [7951, 0]
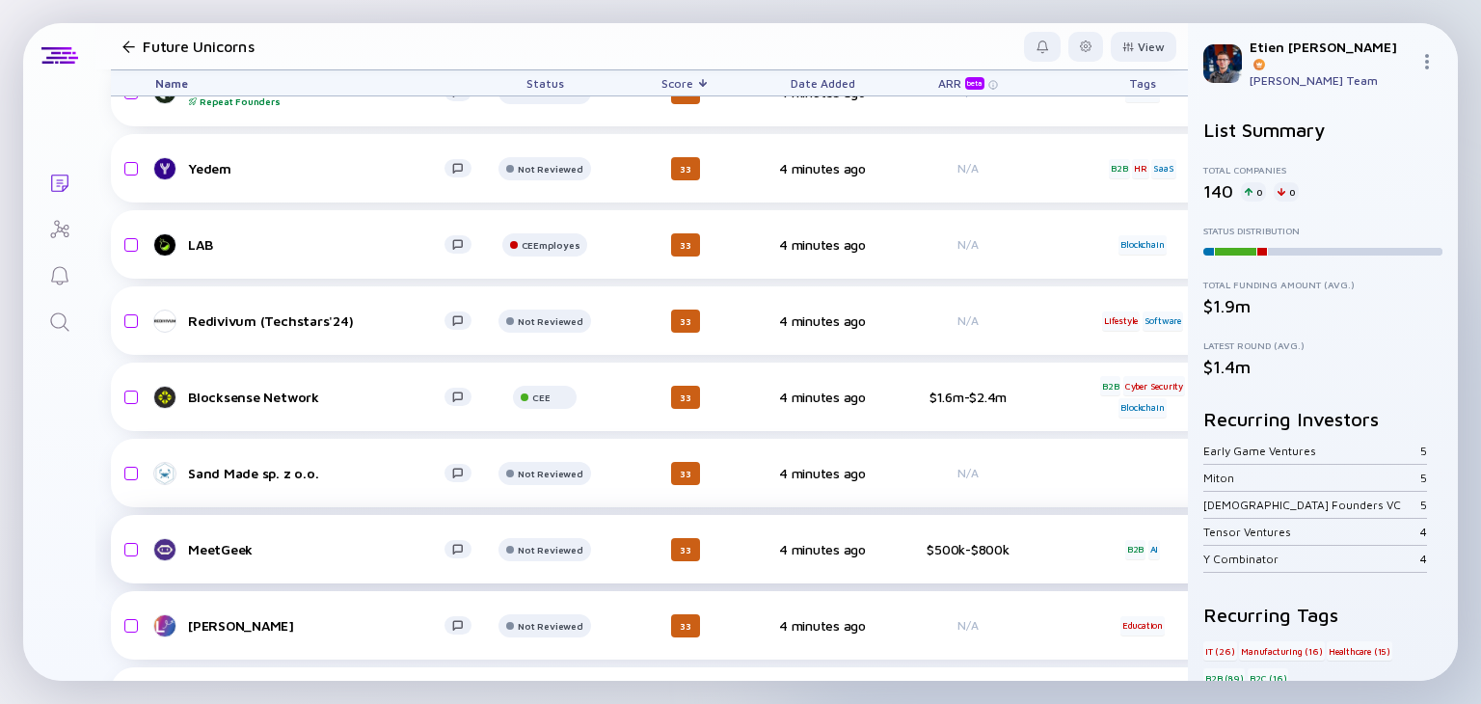
click at [226, 548] on div "MeetGeek" at bounding box center [316, 549] width 257 height 16
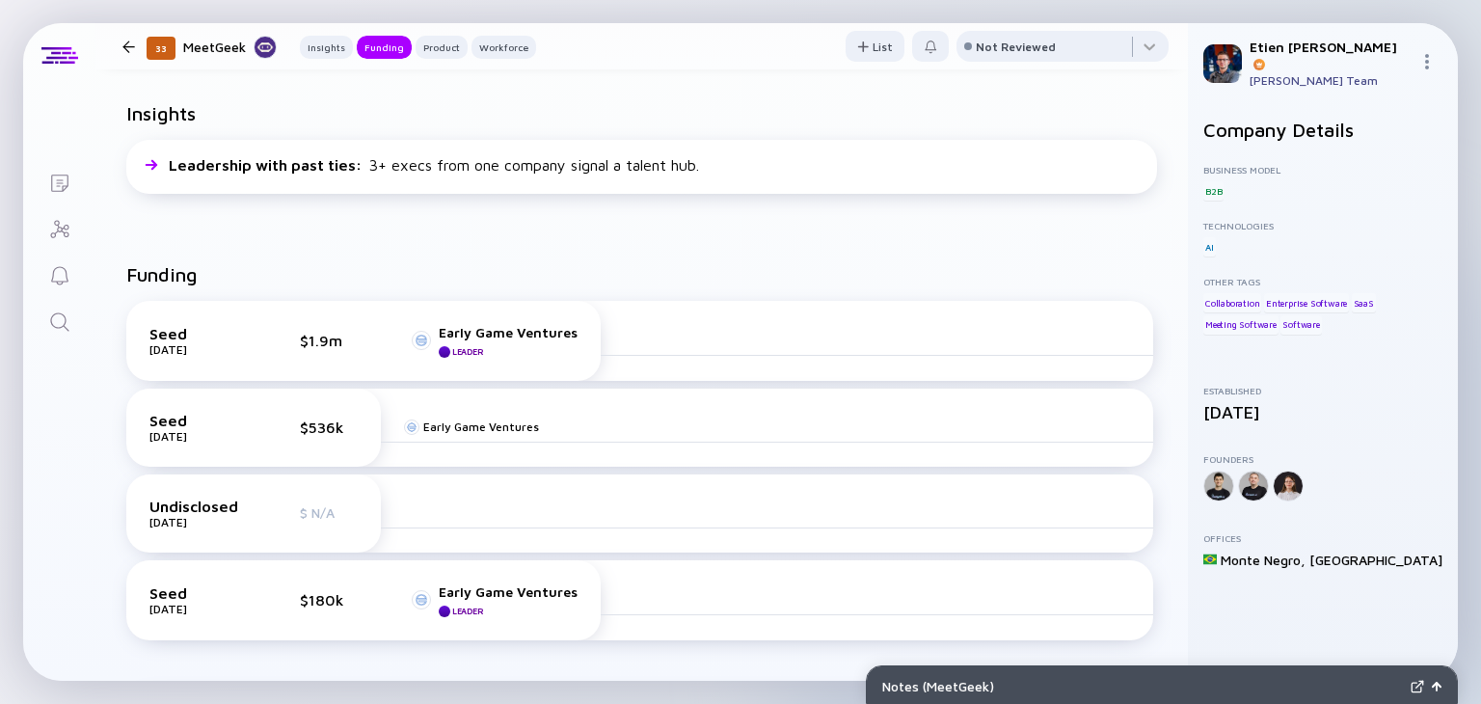
scroll to position [449, 0]
